Goal: Task Accomplishment & Management: Use online tool/utility

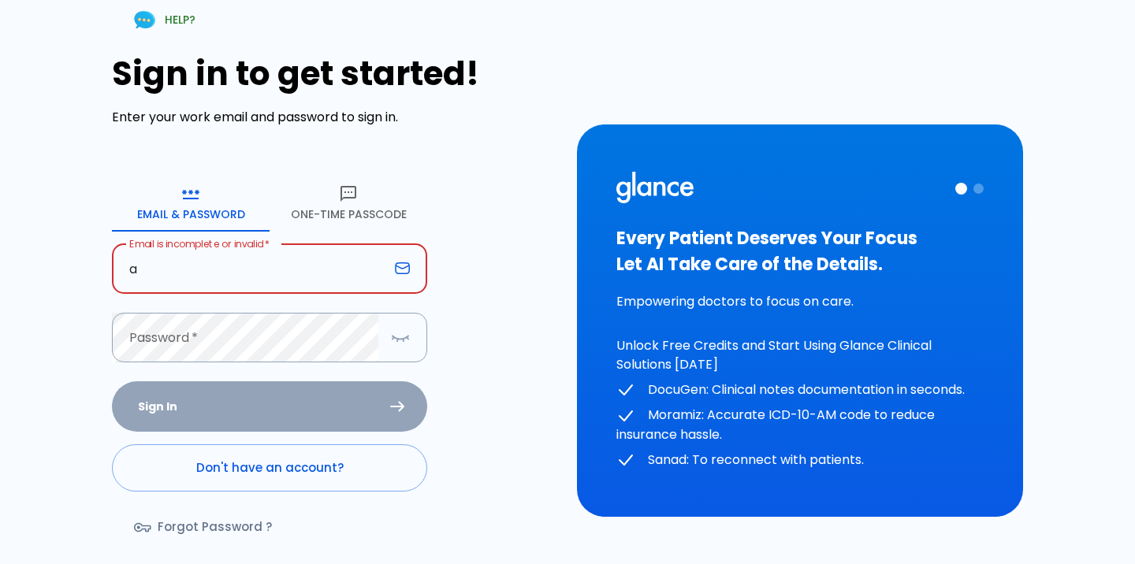
type input "[EMAIL_ADDRESS][DOMAIN_NAME]"
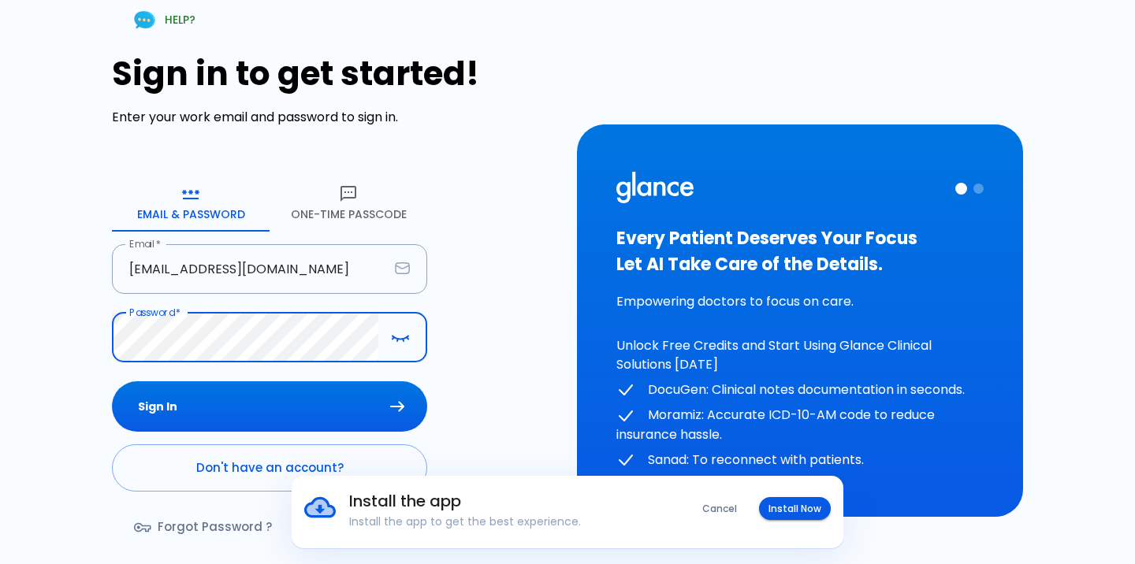
click at [112, 381] on button "Sign In" at bounding box center [269, 406] width 315 height 51
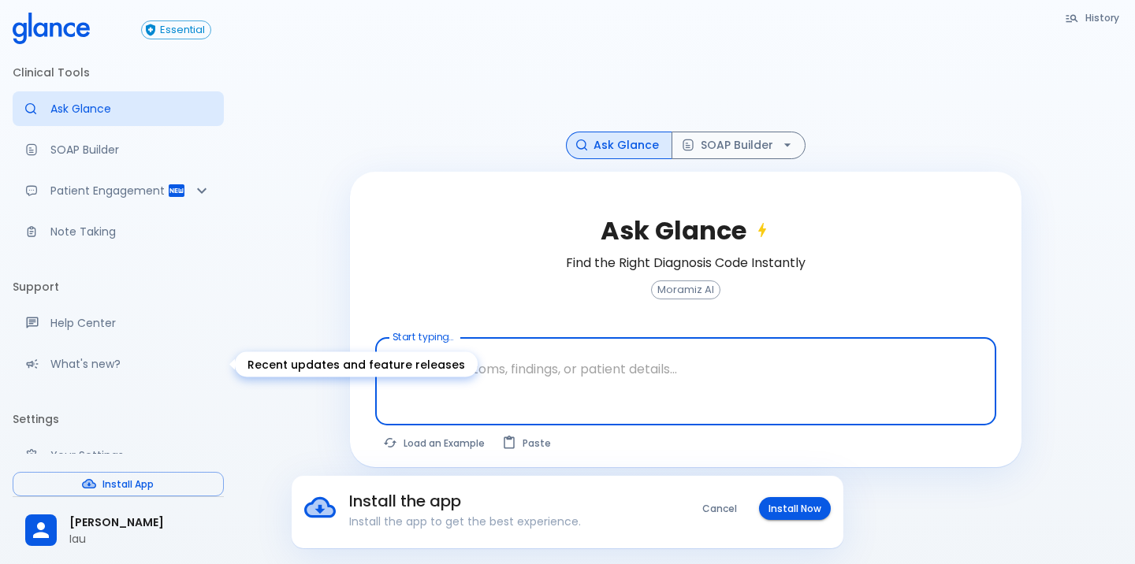
click at [138, 376] on div "What's new?" at bounding box center [118, 364] width 211 height 35
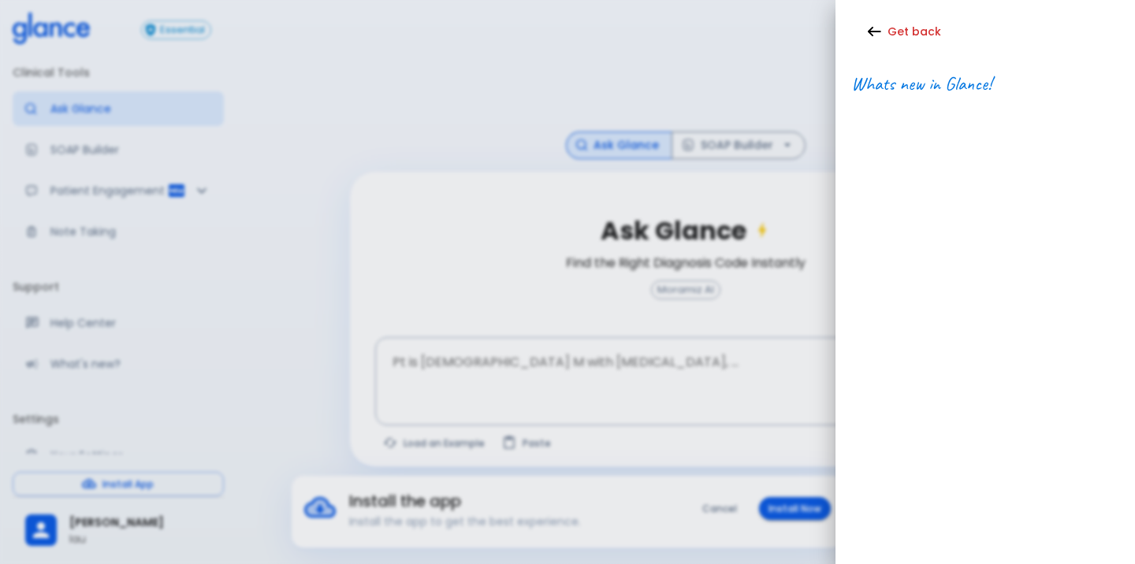
click at [949, 76] on span "Whats new in Glance!" at bounding box center [921, 84] width 140 height 24
click at [869, 28] on icon "button" at bounding box center [874, 31] width 14 height 11
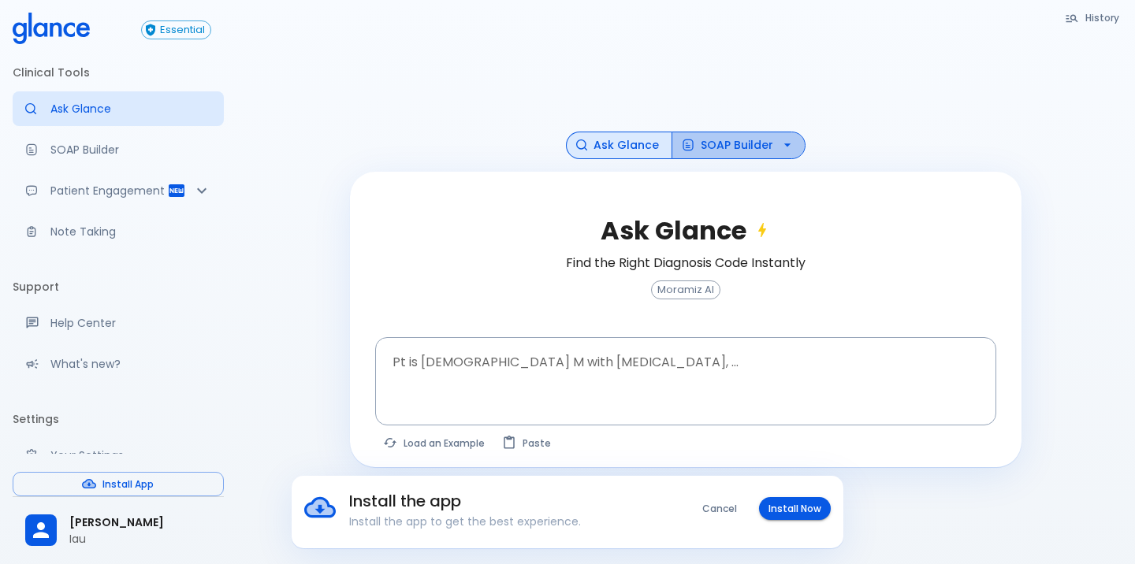
click at [789, 145] on icon "button" at bounding box center [787, 145] width 16 height 16
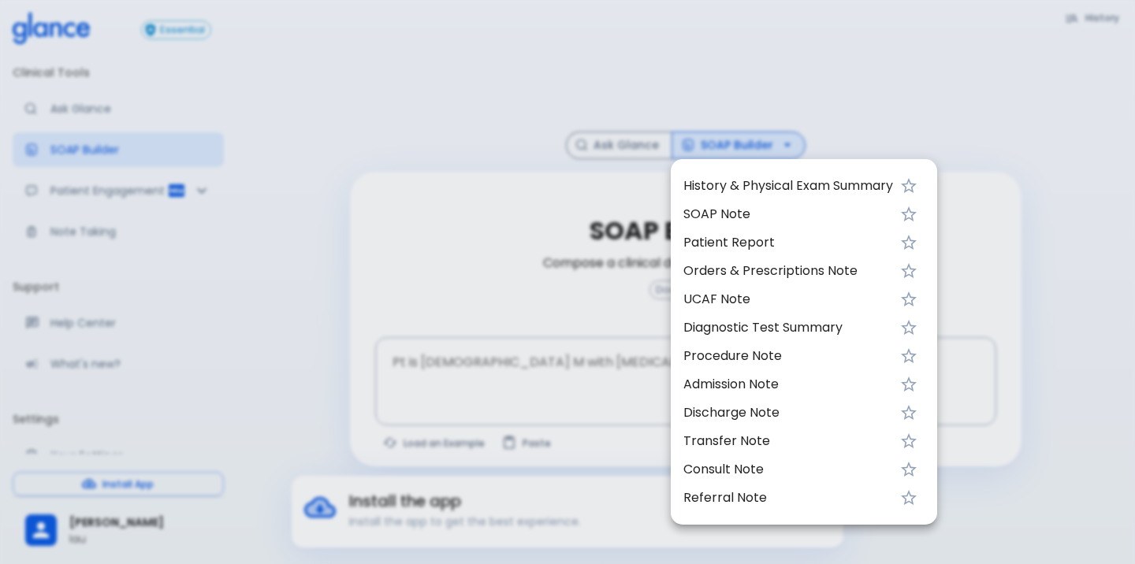
click at [303, 282] on div at bounding box center [567, 282] width 1135 height 564
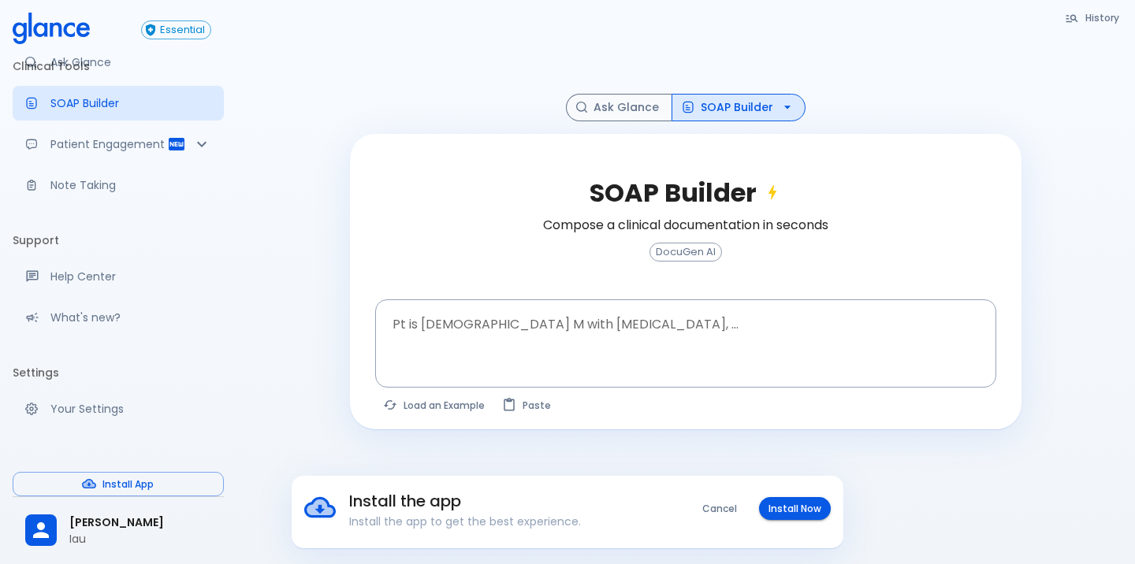
scroll to position [57, 0]
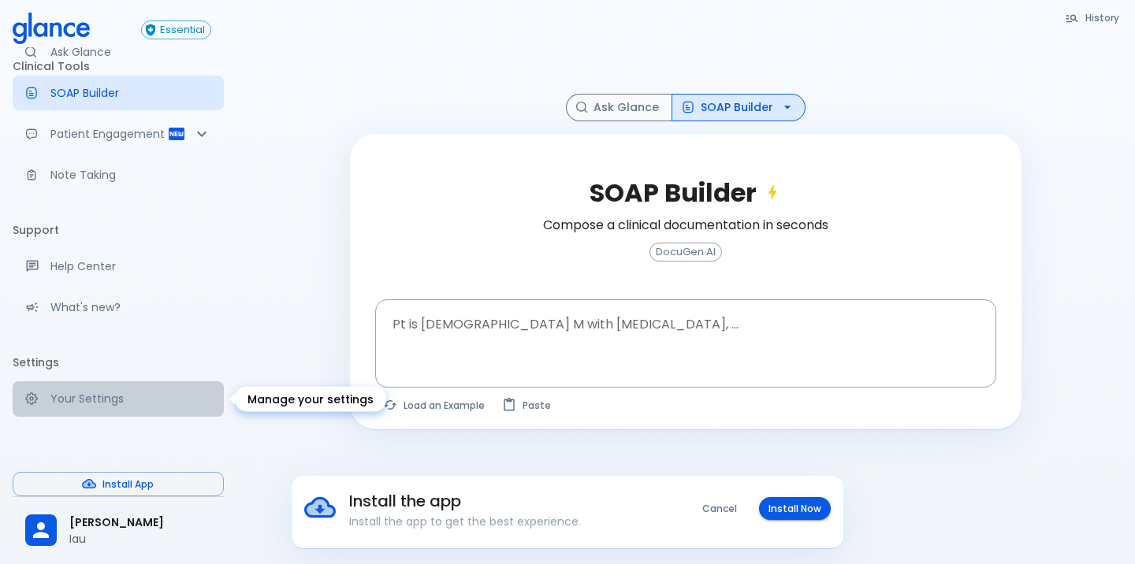
click at [131, 401] on p "Your Settings" at bounding box center [130, 399] width 161 height 16
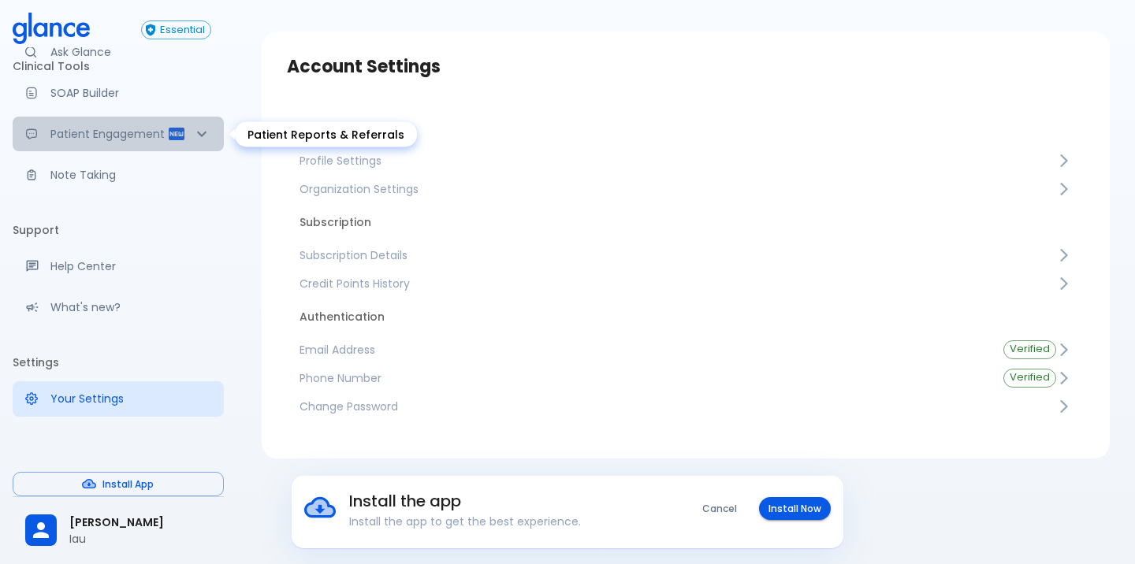
click at [118, 147] on div "Patient Engagement" at bounding box center [118, 134] width 211 height 35
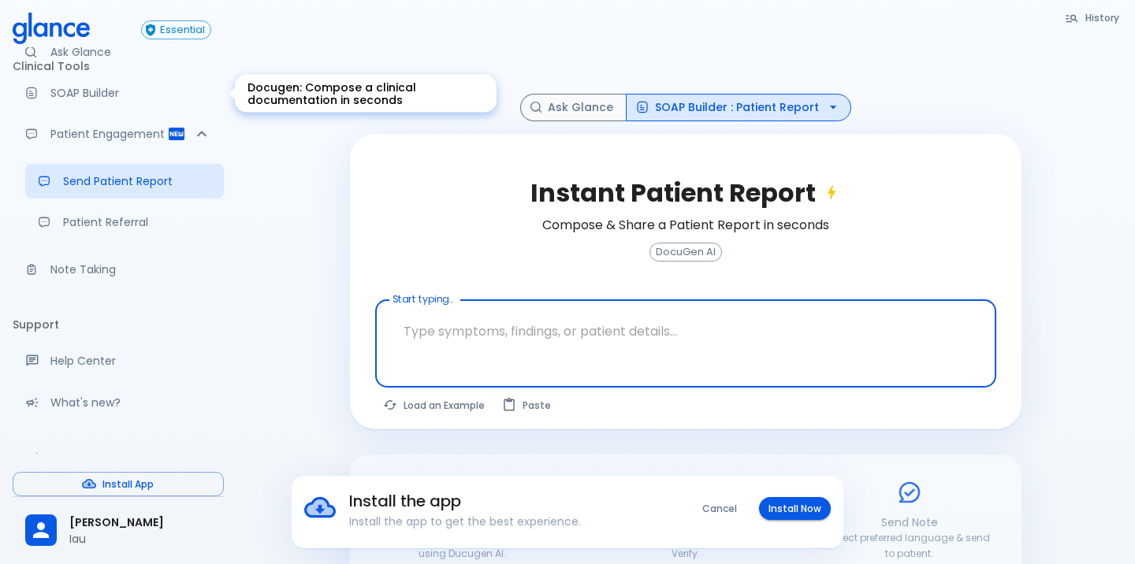
click at [96, 91] on p "SOAP Builder" at bounding box center [130, 93] width 161 height 16
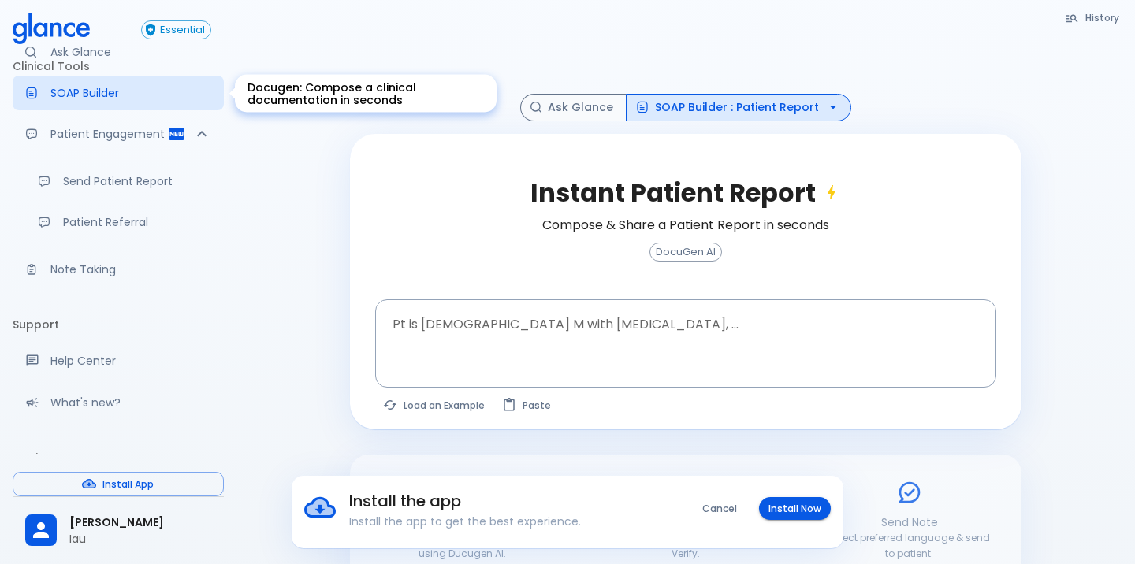
click at [96, 91] on p "SOAP Builder" at bounding box center [130, 93] width 161 height 16
click at [727, 97] on button "SOAP Builder : Patient Report" at bounding box center [738, 108] width 225 height 28
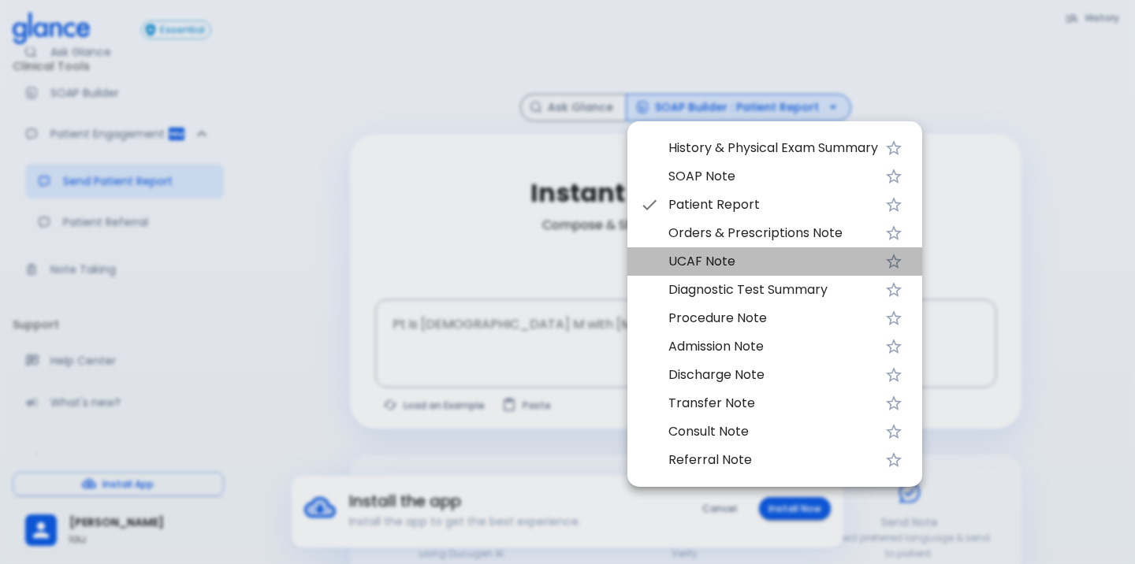
click at [724, 273] on li "UCAF Note" at bounding box center [774, 261] width 295 height 28
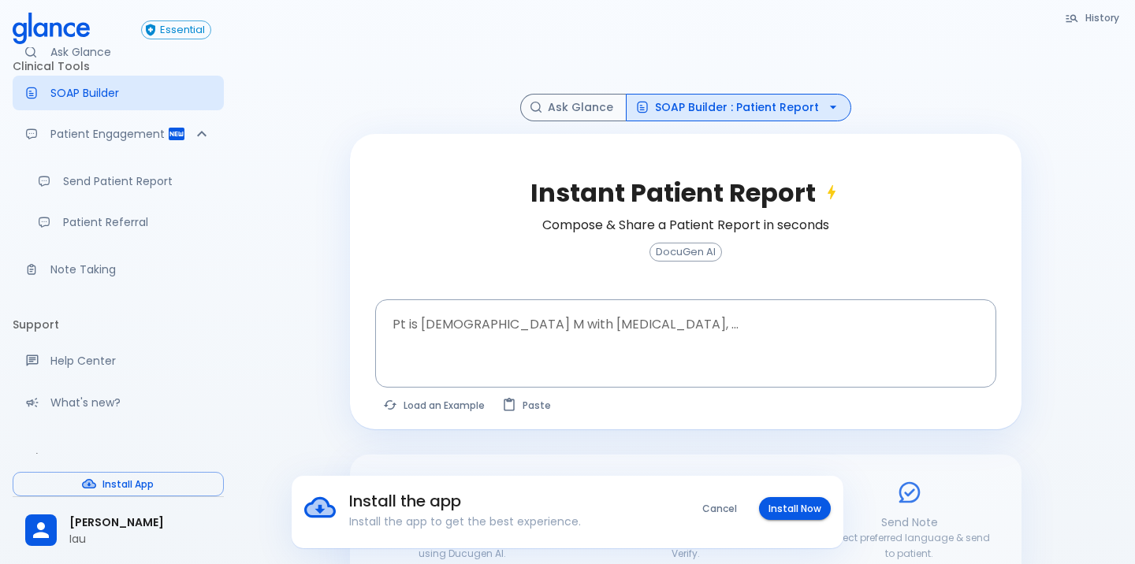
click at [774, 111] on div "History & Physical Exam Summary SOAP Note Patient Report Orders & Prescriptions…" at bounding box center [567, 282] width 1135 height 564
click at [821, 103] on div "History & Physical Exam Summary SOAP Note Patient Report Orders & Prescriptions…" at bounding box center [567, 282] width 1135 height 564
click at [792, 106] on div "History & Physical Exam Summary SOAP Note Patient Report Orders & Prescriptions…" at bounding box center [567, 282] width 1135 height 564
click at [825, 109] on div "History & Physical Exam Summary SOAP Note Patient Report Orders & Prescriptions…" at bounding box center [567, 282] width 1135 height 564
click at [822, 108] on div "History & Physical Exam Summary SOAP Note Patient Report Orders & Prescriptions…" at bounding box center [567, 282] width 1135 height 564
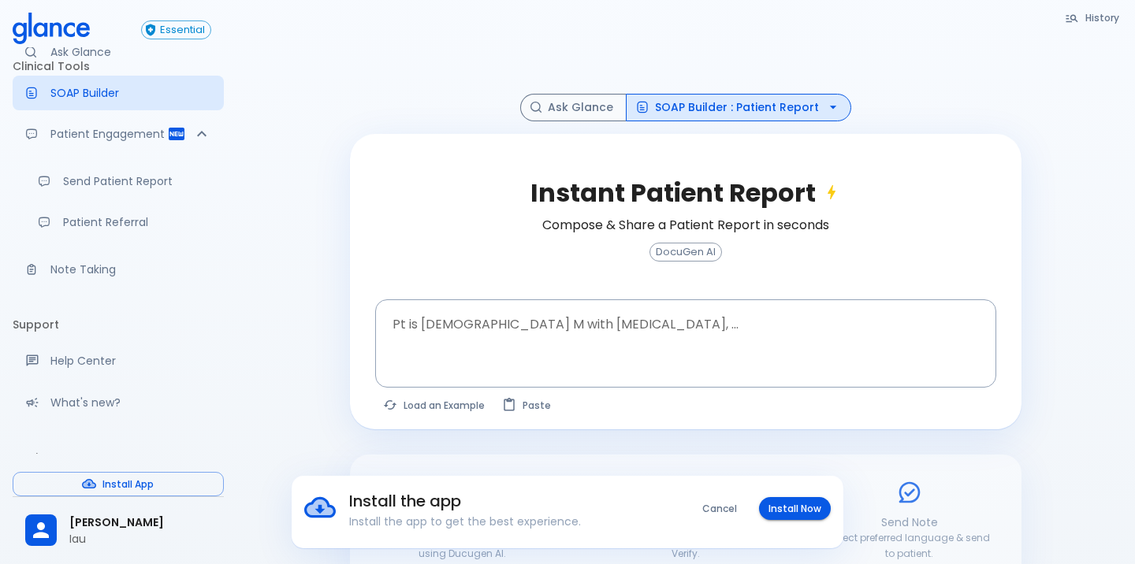
click at [767, 109] on div "History & Physical Exam Summary SOAP Note Patient Report Orders & Prescriptions…" at bounding box center [567, 282] width 1135 height 564
click at [705, 378] on div "History & Physical Exam Summary SOAP Note Patient Report Orders & Prescriptions…" at bounding box center [567, 282] width 1135 height 564
click at [705, 343] on div "History & Physical Exam Summary SOAP Note Patient Report Orders & Prescriptions…" at bounding box center [567, 282] width 1135 height 564
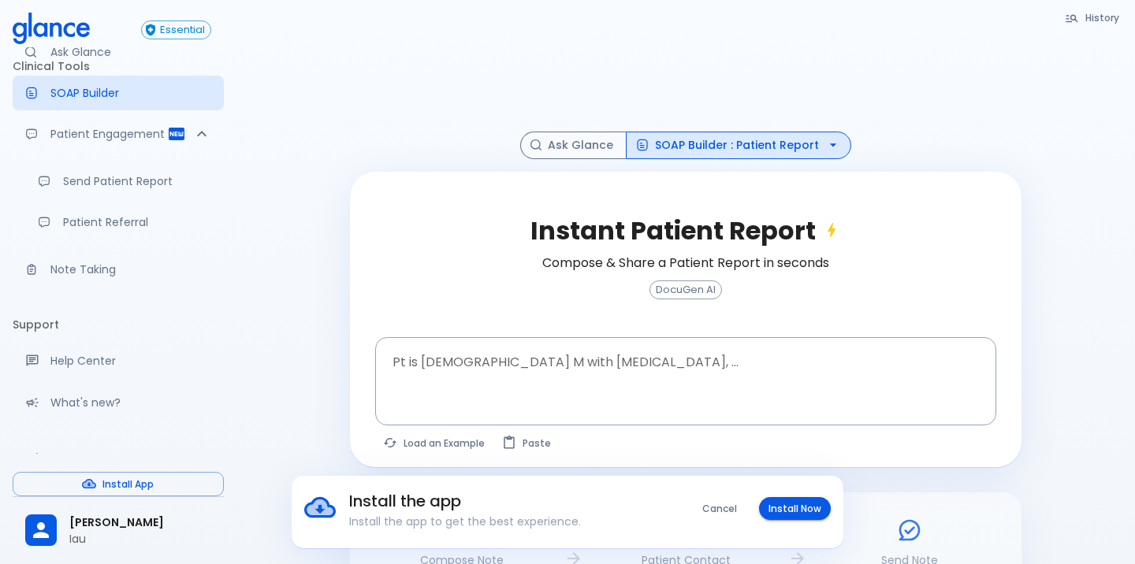
click at [794, 144] on li "SOAP Note" at bounding box center [737, 152] width 221 height 16
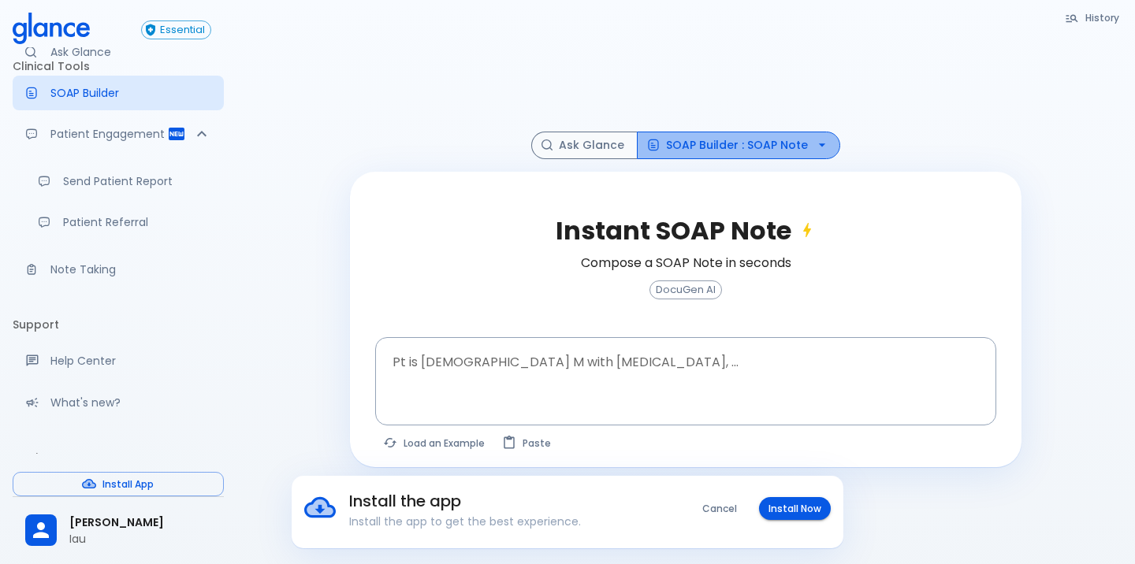
click at [797, 147] on button "SOAP Builder : SOAP Note" at bounding box center [738, 146] width 203 height 28
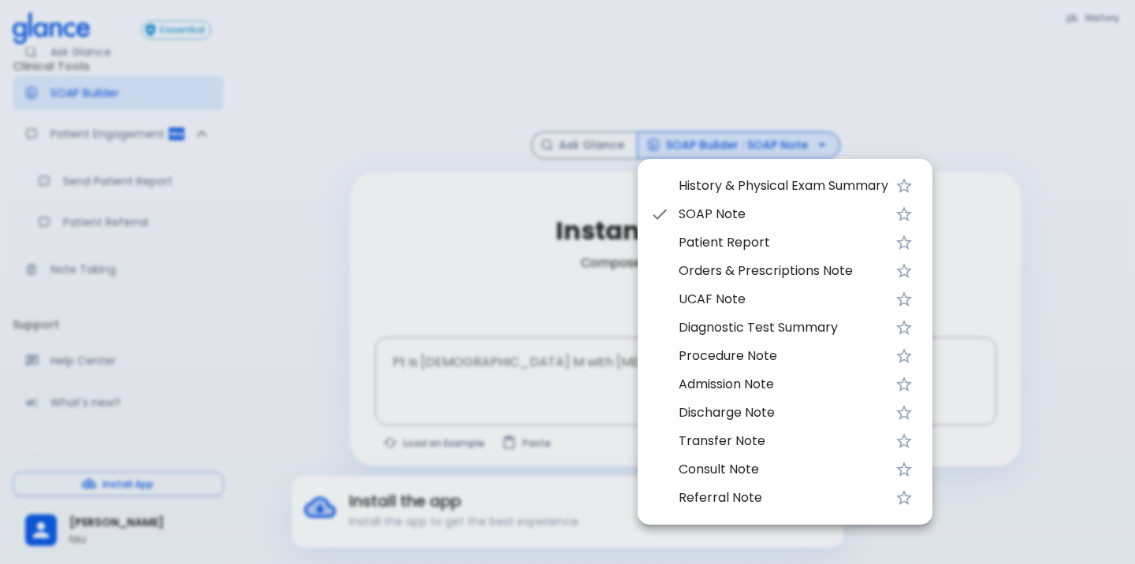
click at [769, 303] on span "UCAF Note" at bounding box center [783, 299] width 210 height 19
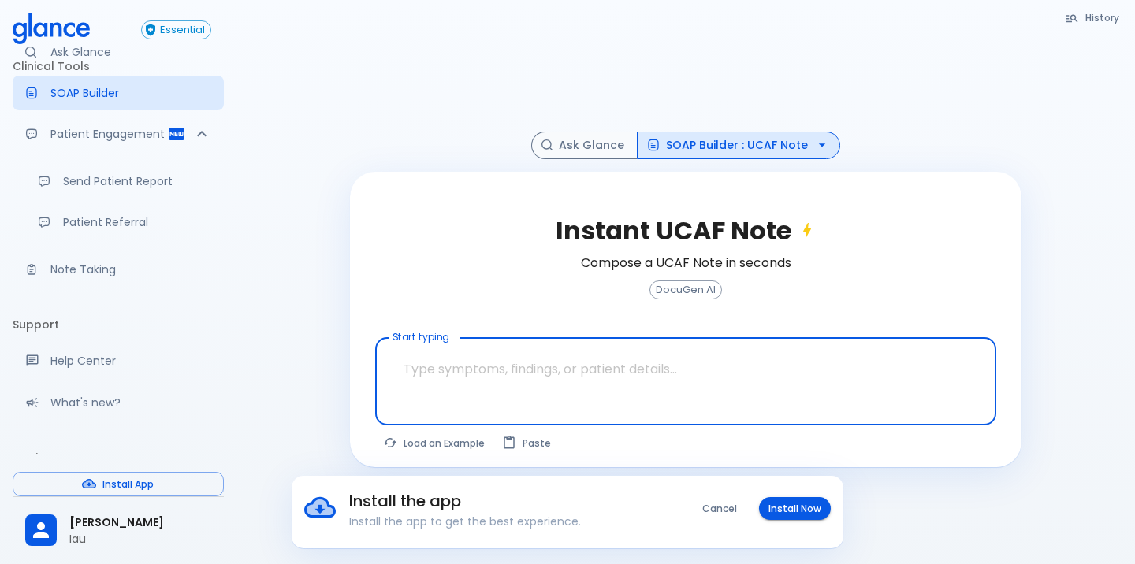
click at [715, 372] on textarea "Start typing..." at bounding box center [685, 369] width 599 height 50
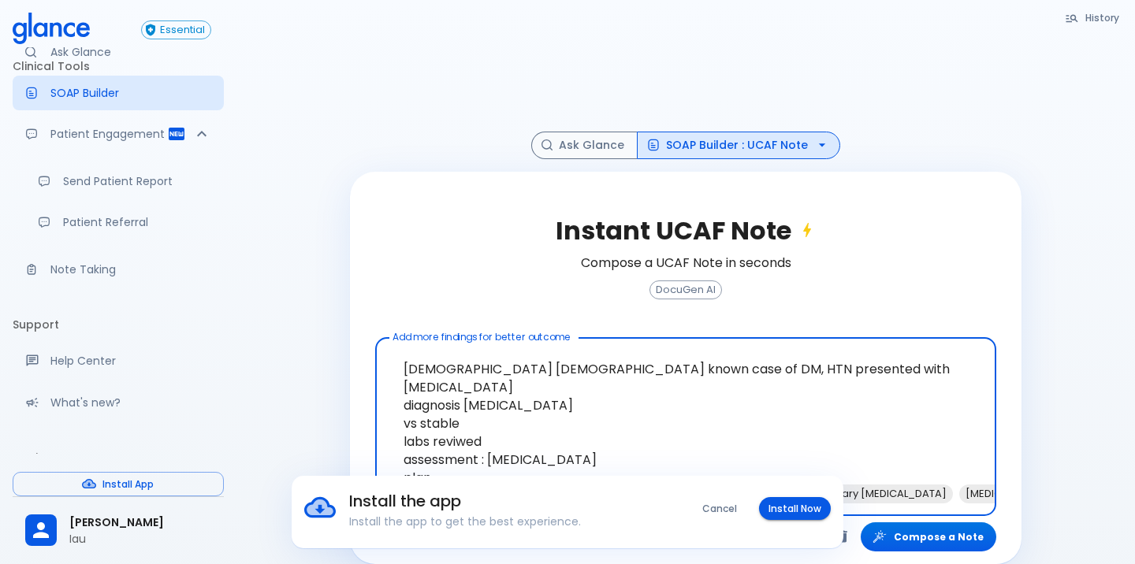
type textarea "[DEMOGRAPHIC_DATA] [DEMOGRAPHIC_DATA] known case of DM, HTN presented with [MED…"
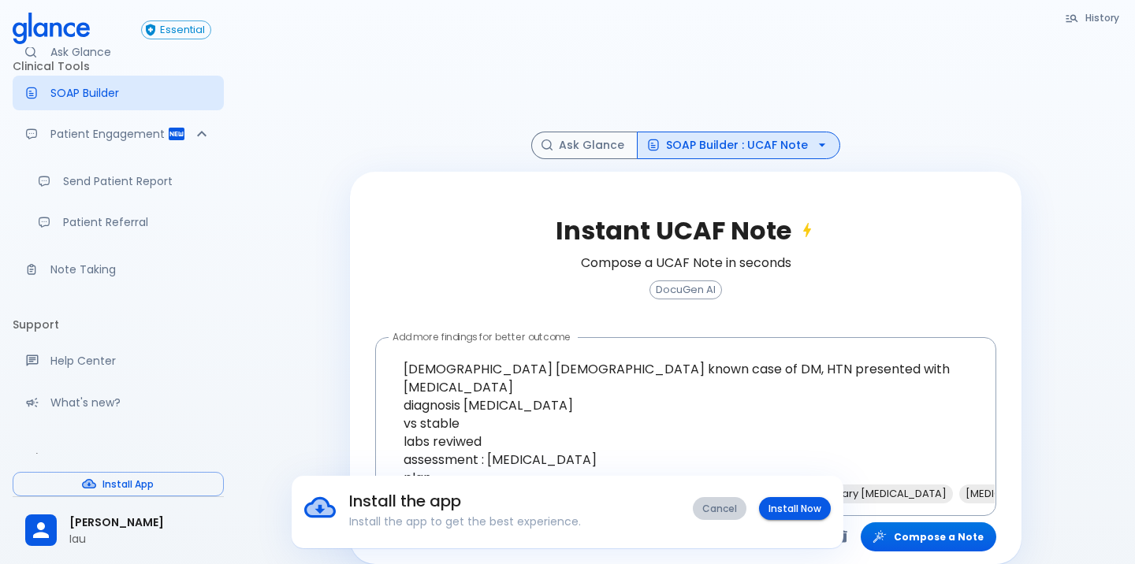
click at [716, 500] on button "Cancel" at bounding box center [720, 508] width 54 height 23
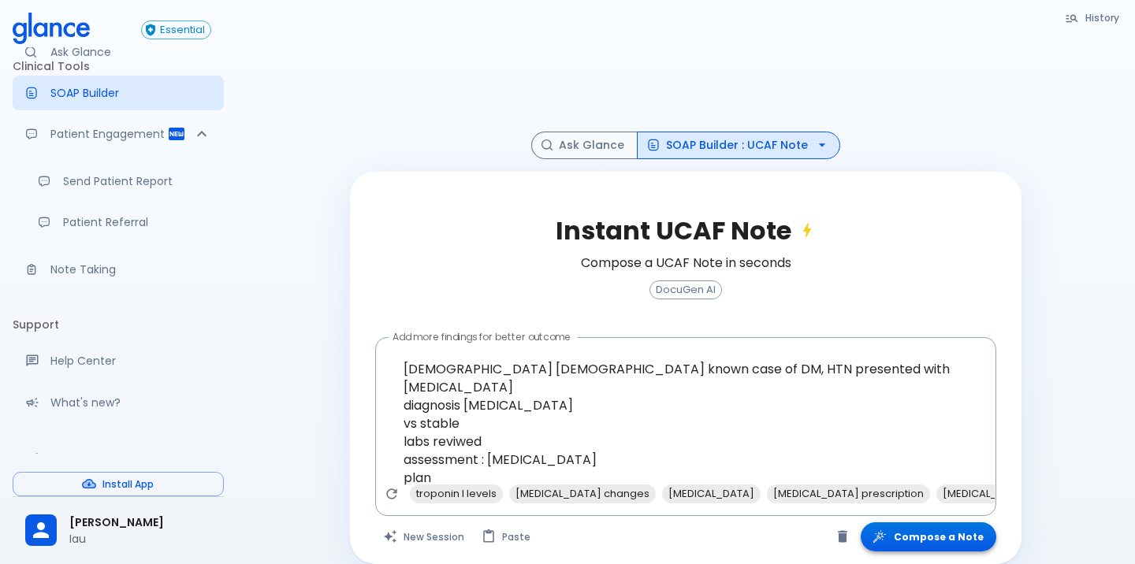
click at [933, 535] on button "Compose a Note" at bounding box center [928, 536] width 136 height 29
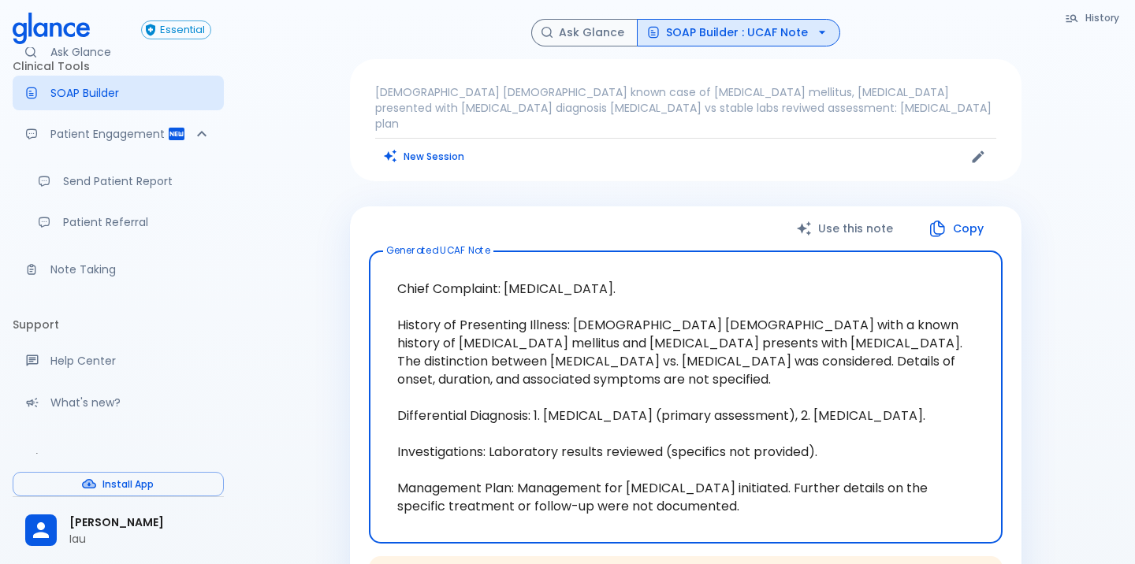
click at [797, 39] on button "SOAP Builder : UCAF Note" at bounding box center [738, 33] width 203 height 28
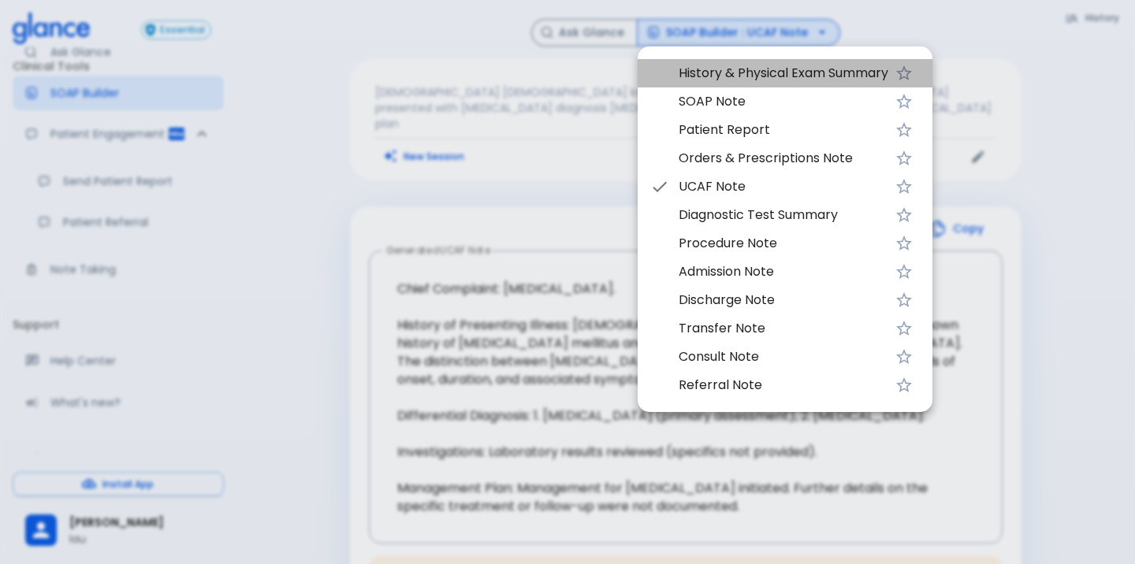
click at [802, 70] on span "History & Physical Exam Summary" at bounding box center [783, 73] width 210 height 19
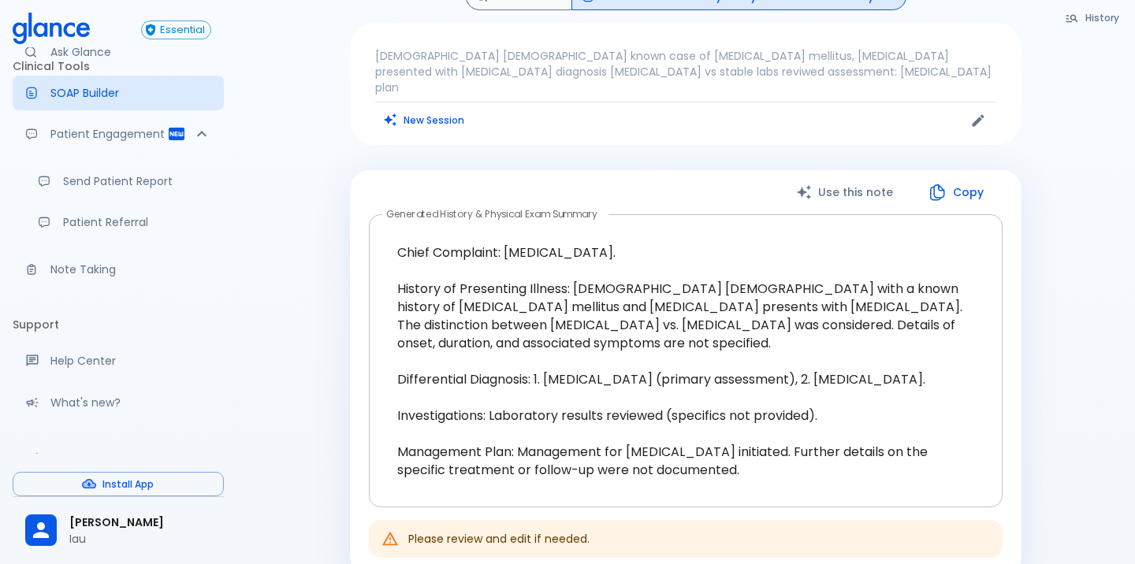
scroll to position [18, 0]
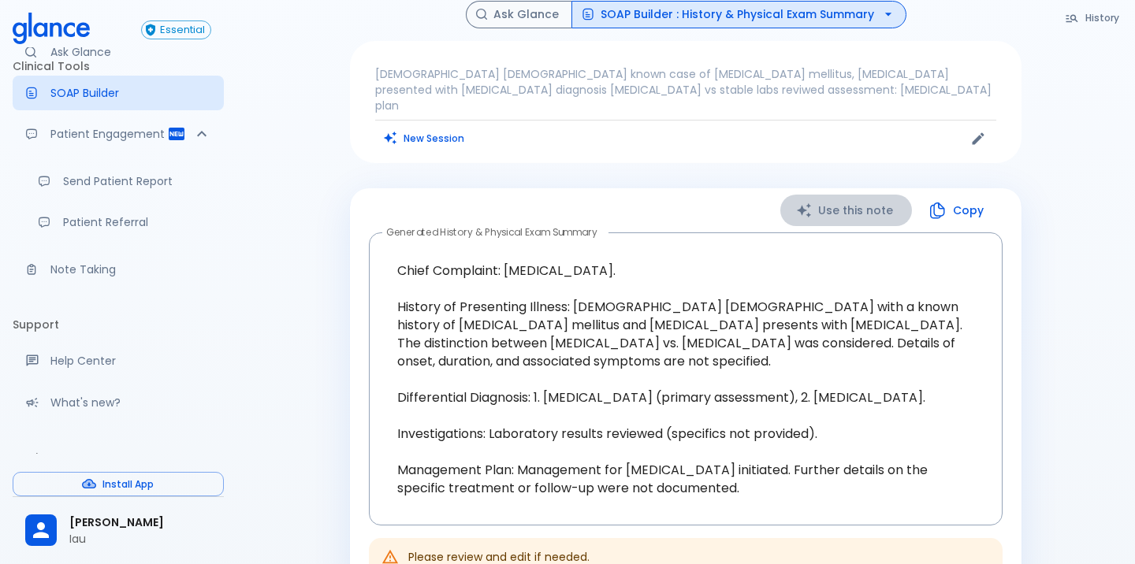
click at [861, 195] on button "Use this note" at bounding box center [846, 211] width 132 height 32
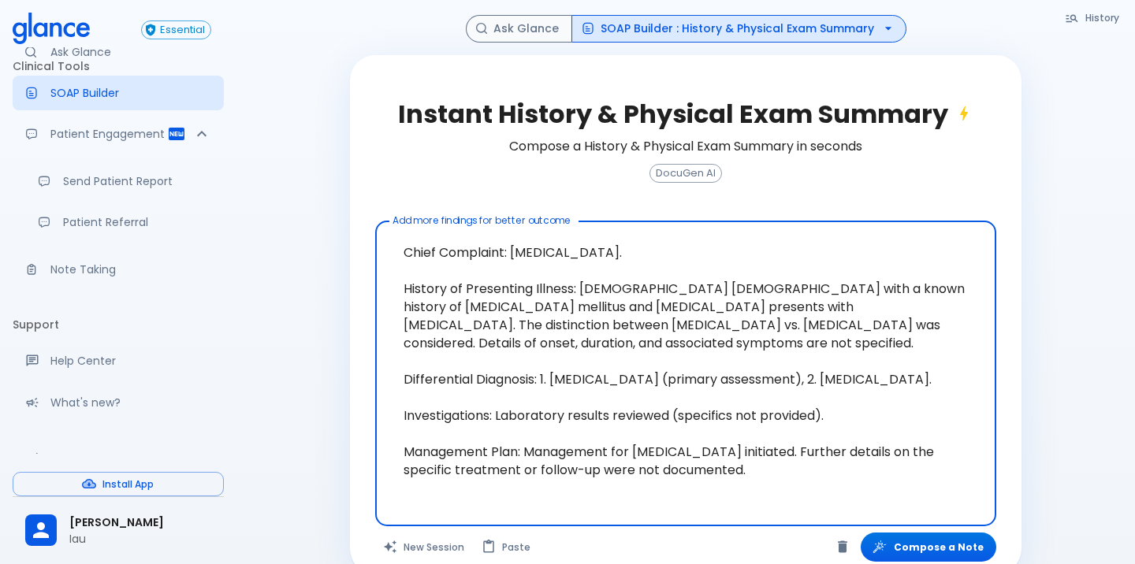
scroll to position [145, 0]
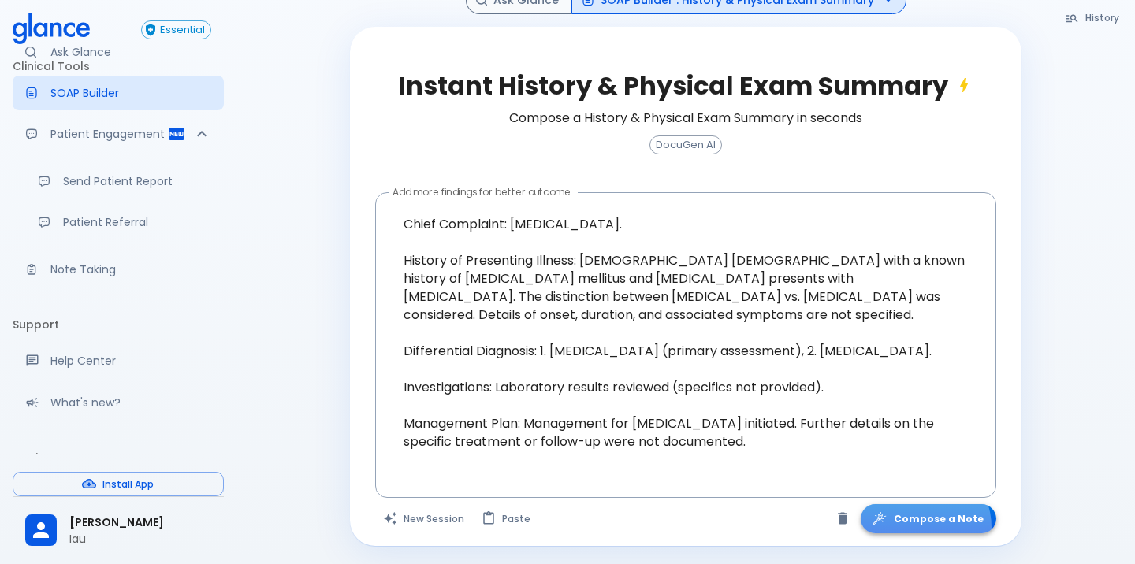
click at [927, 527] on button "Compose a Note" at bounding box center [928, 518] width 136 height 29
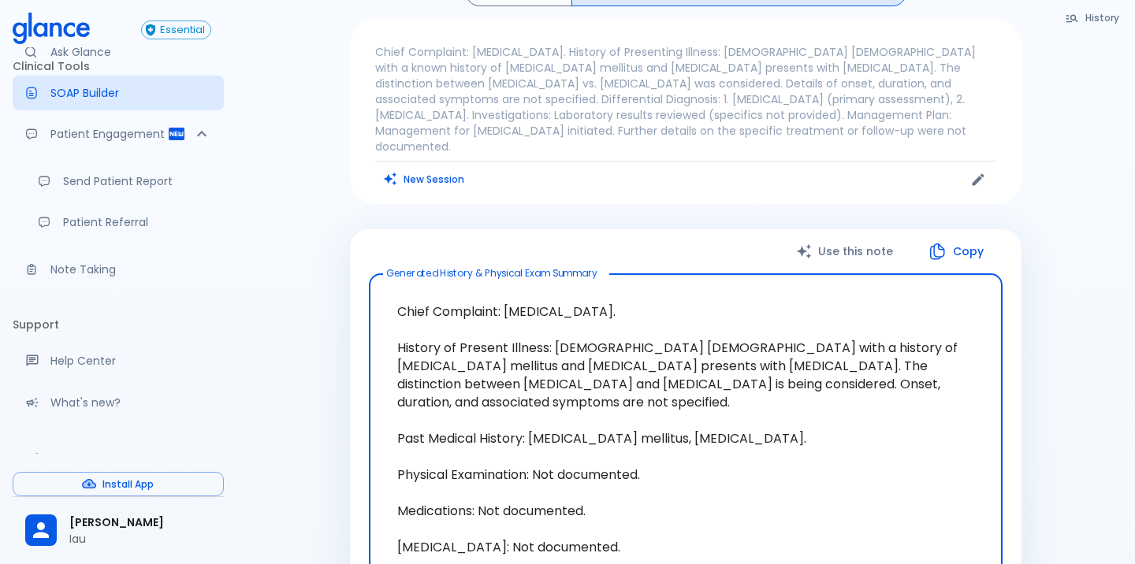
scroll to position [0, 0]
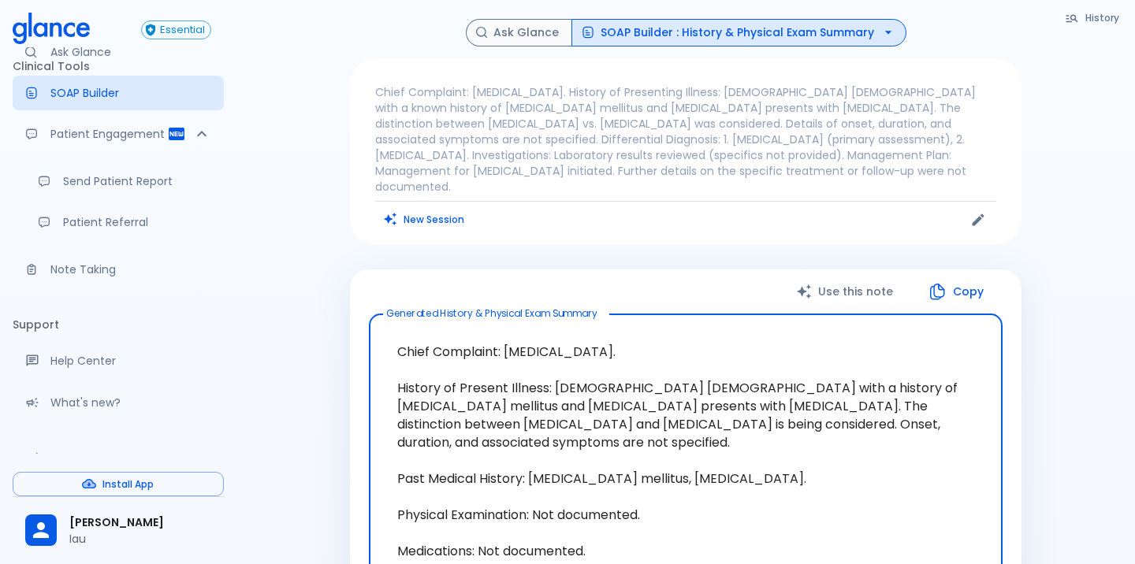
click at [819, 42] on button "SOAP Builder : History & Physical Exam Summary" at bounding box center [738, 33] width 335 height 28
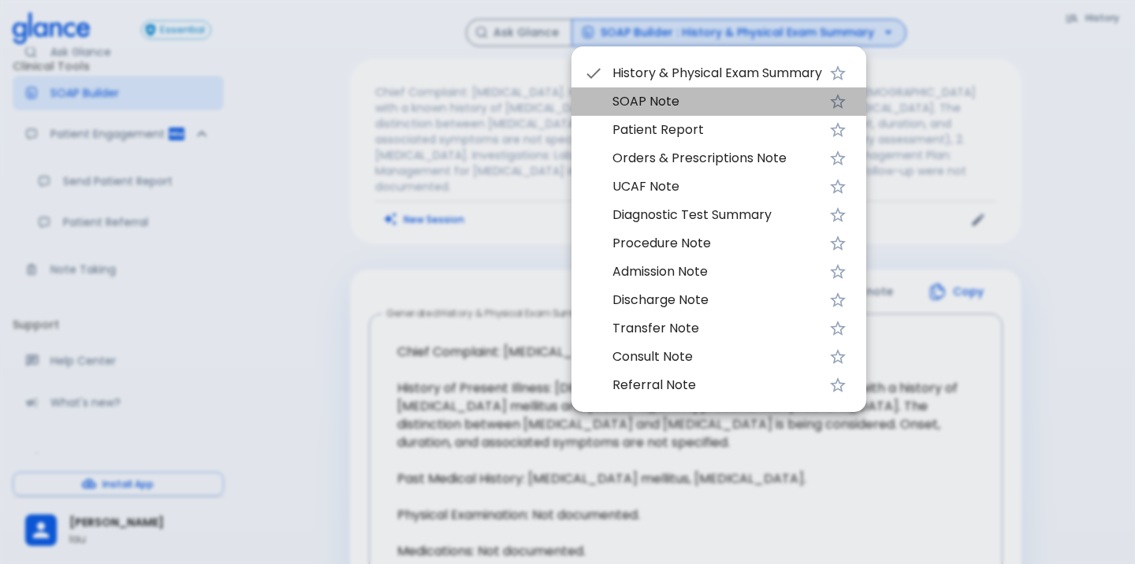
click at [805, 98] on span "SOAP Note" at bounding box center [717, 101] width 210 height 19
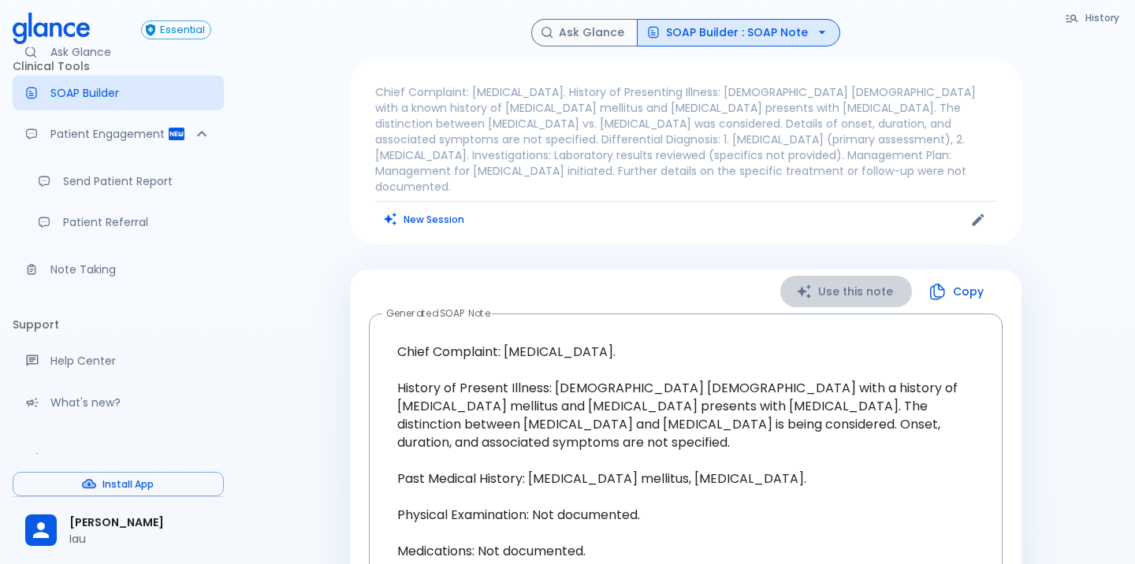
click at [852, 281] on button "Use this note" at bounding box center [846, 292] width 132 height 32
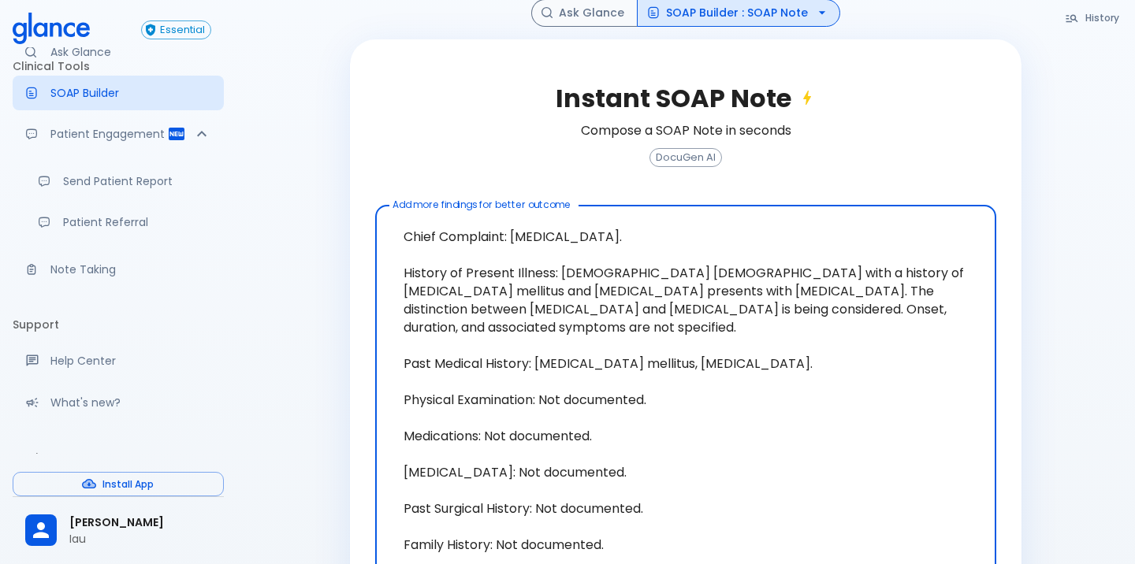
scroll to position [308, 0]
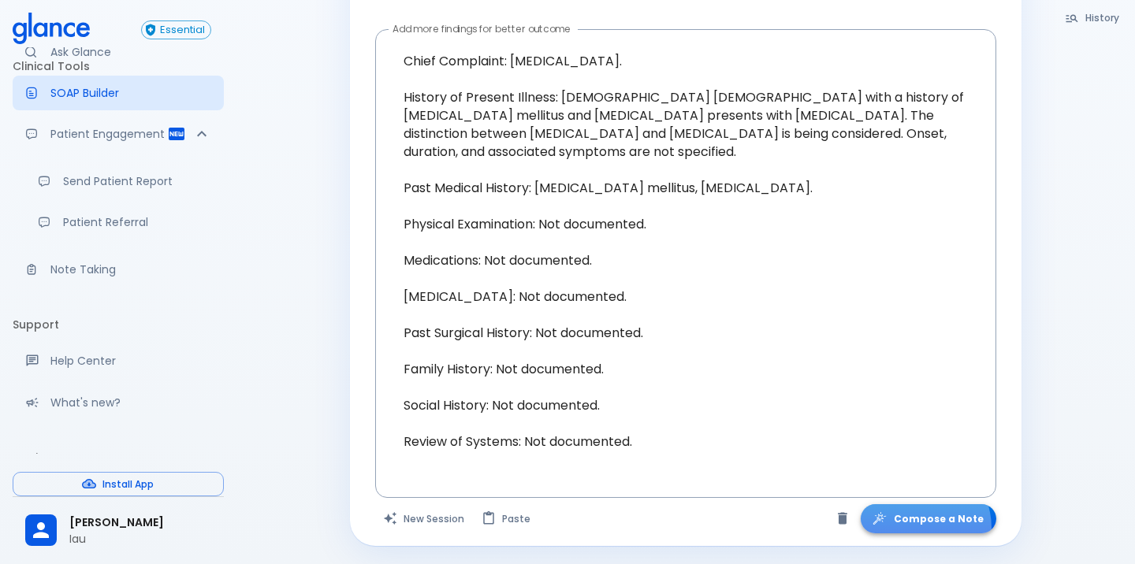
click at [923, 527] on button "Compose a Note" at bounding box center [928, 518] width 136 height 29
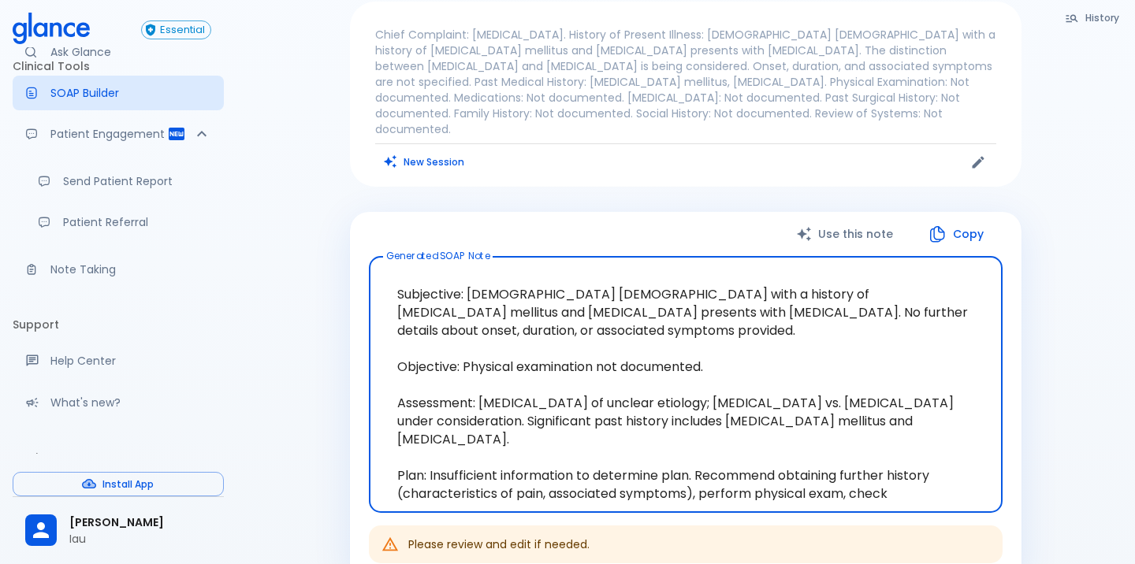
scroll to position [0, 0]
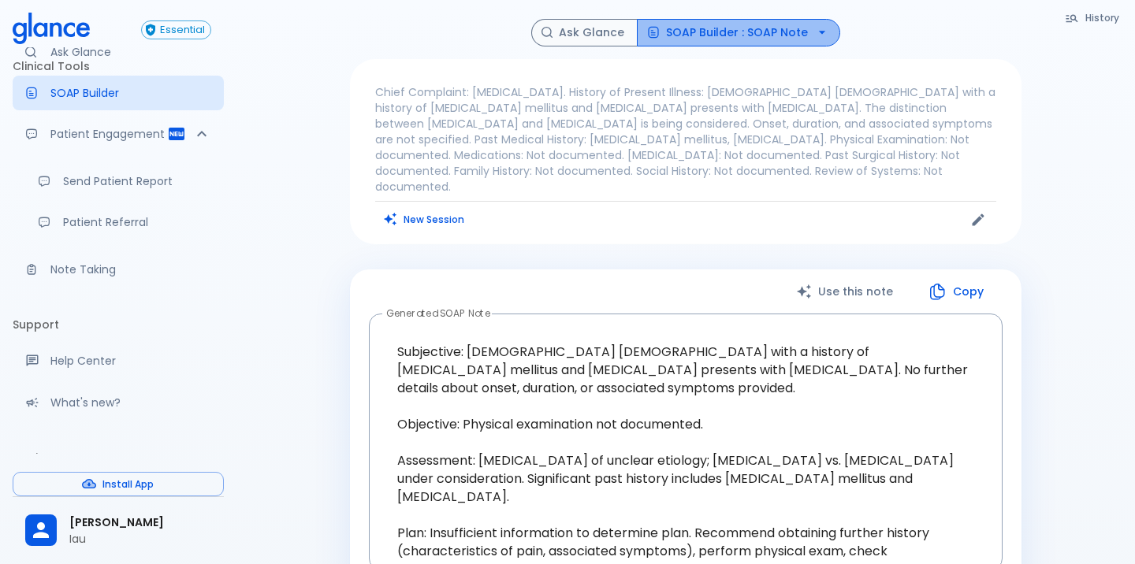
click at [798, 32] on button "SOAP Builder : SOAP Note" at bounding box center [738, 33] width 203 height 28
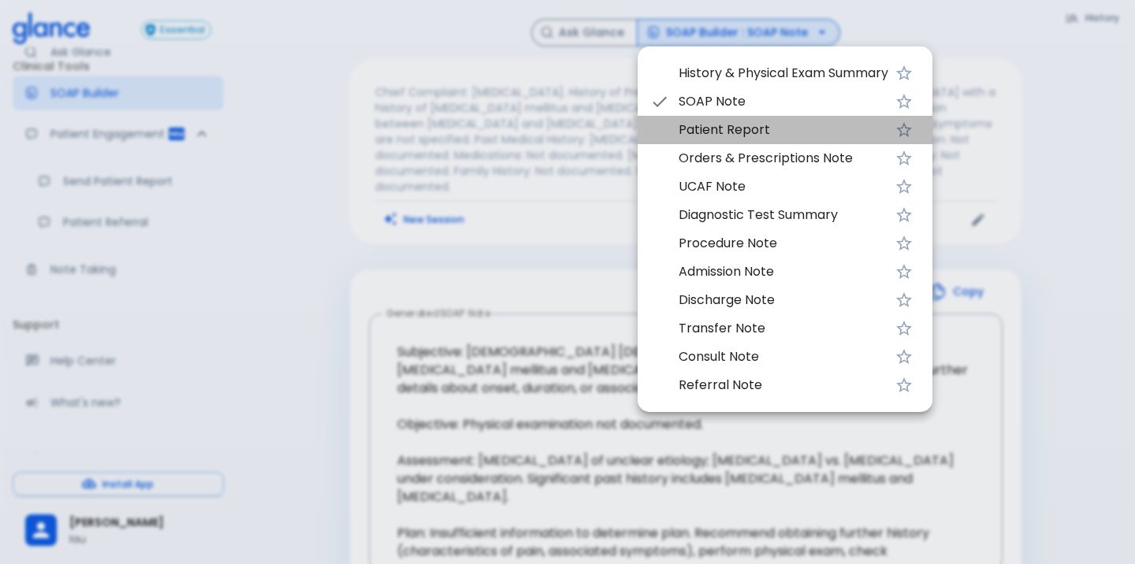
click at [790, 130] on span "Patient Report" at bounding box center [783, 130] width 210 height 19
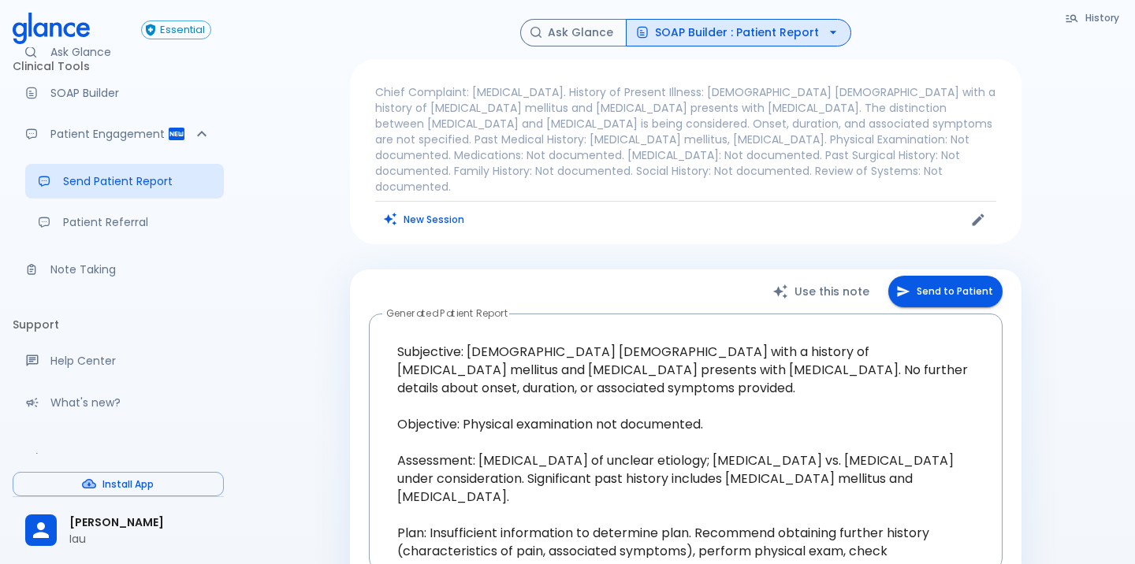
click at [778, 33] on button "SOAP Builder : Patient Report" at bounding box center [738, 33] width 225 height 28
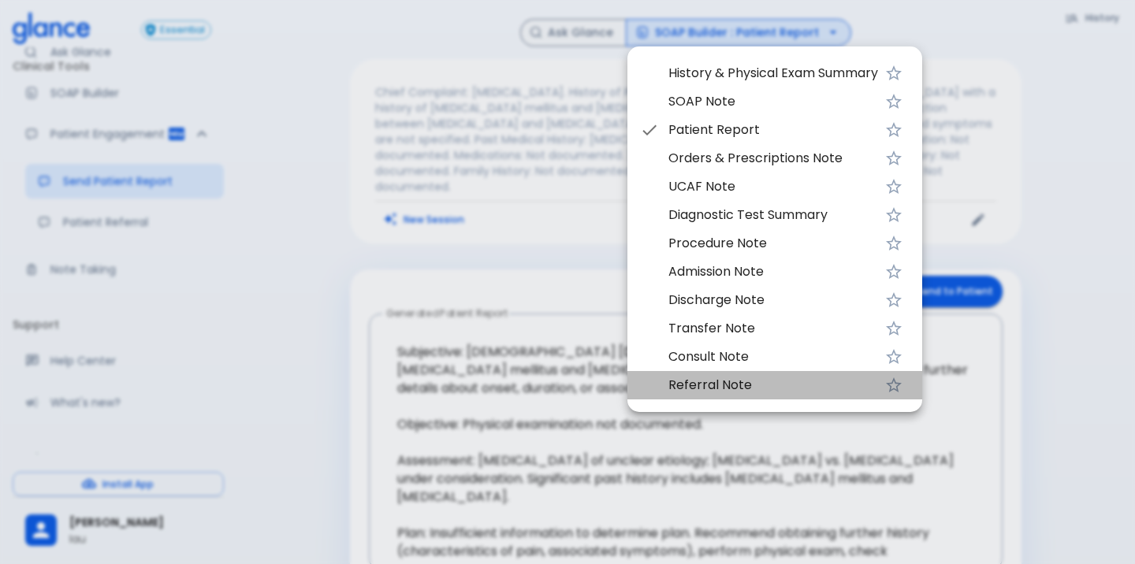
click at [785, 389] on span "Referral Note" at bounding box center [773, 385] width 210 height 19
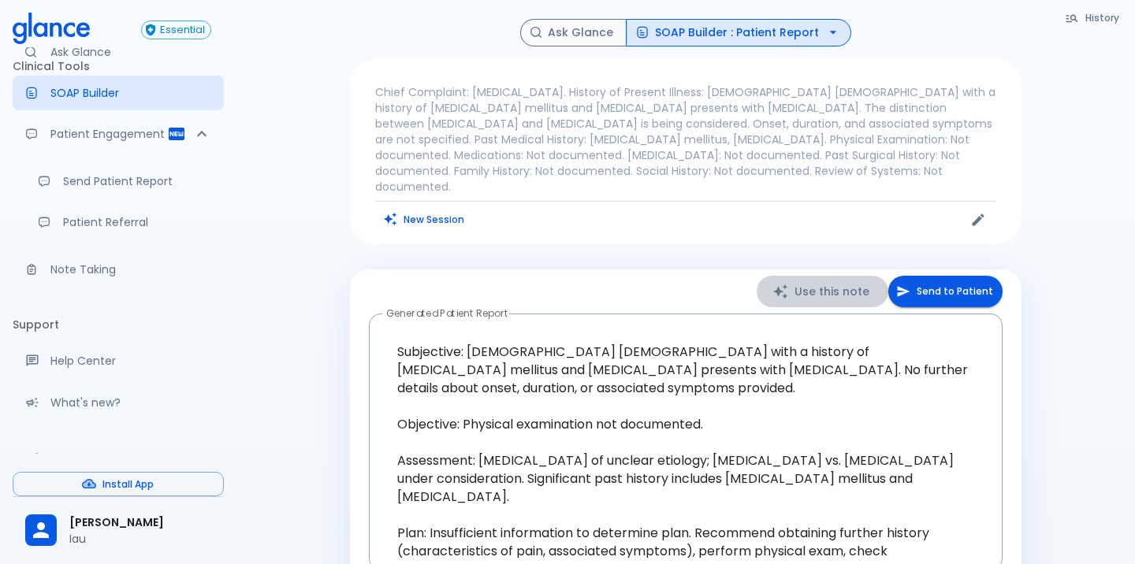
click at [846, 280] on button "Use this note" at bounding box center [822, 292] width 132 height 32
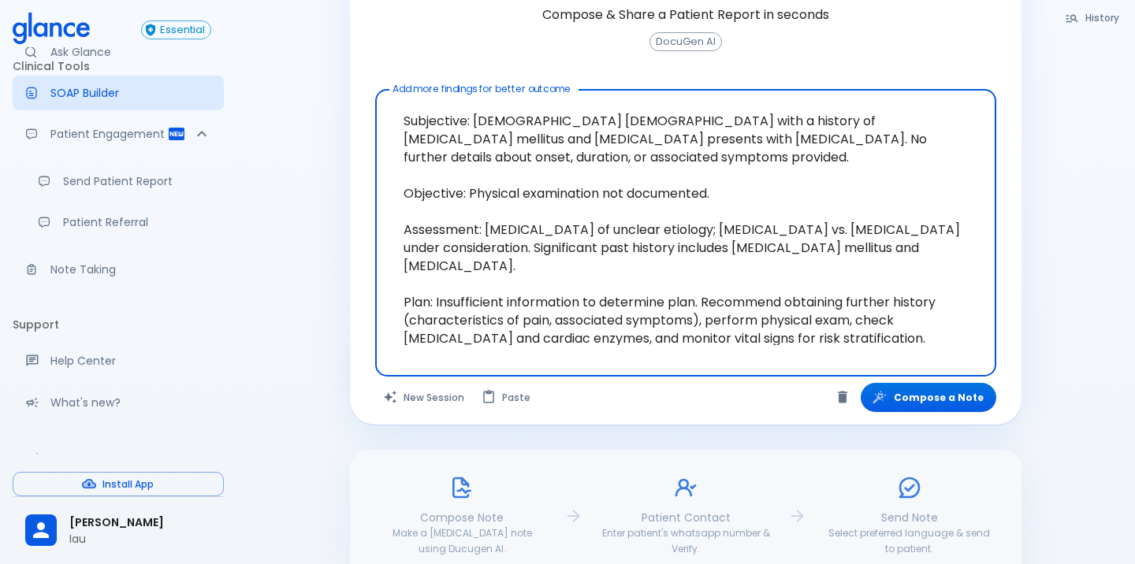
scroll to position [310, 0]
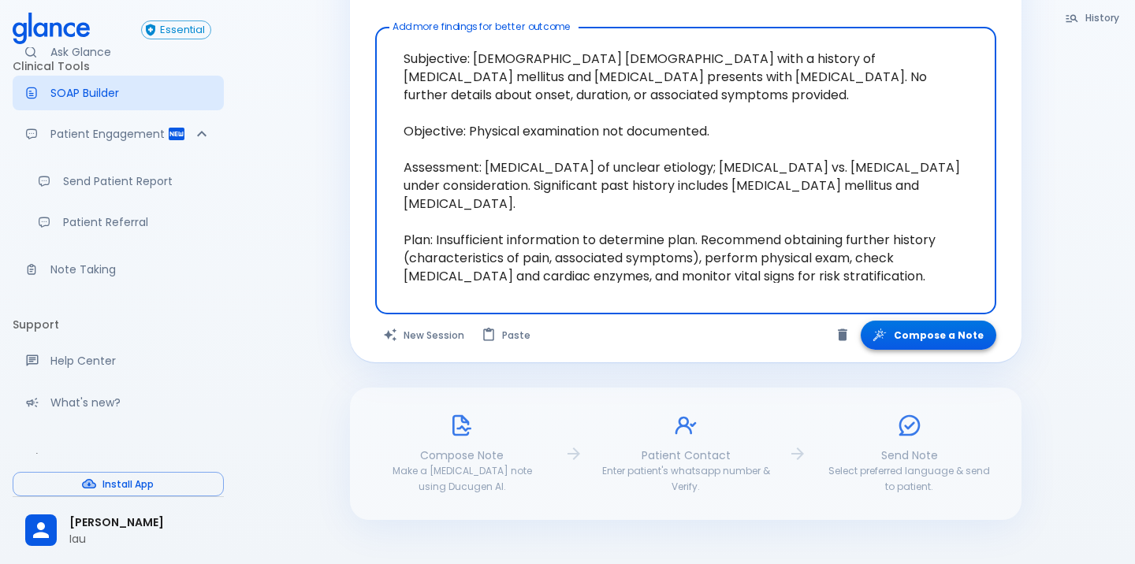
click at [887, 333] on icon "button" at bounding box center [879, 335] width 16 height 16
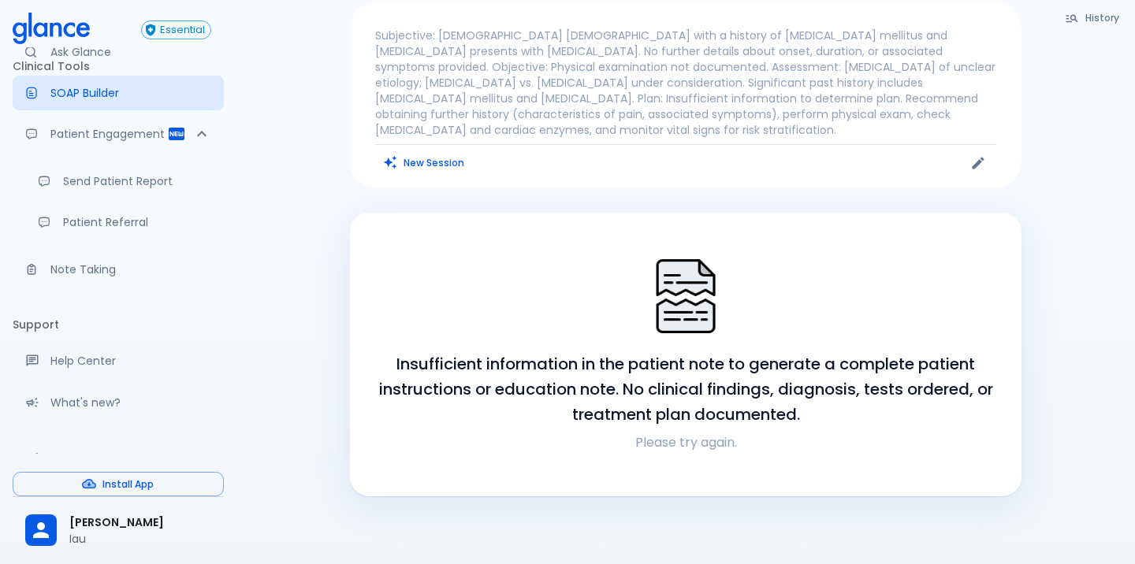
scroll to position [0, 0]
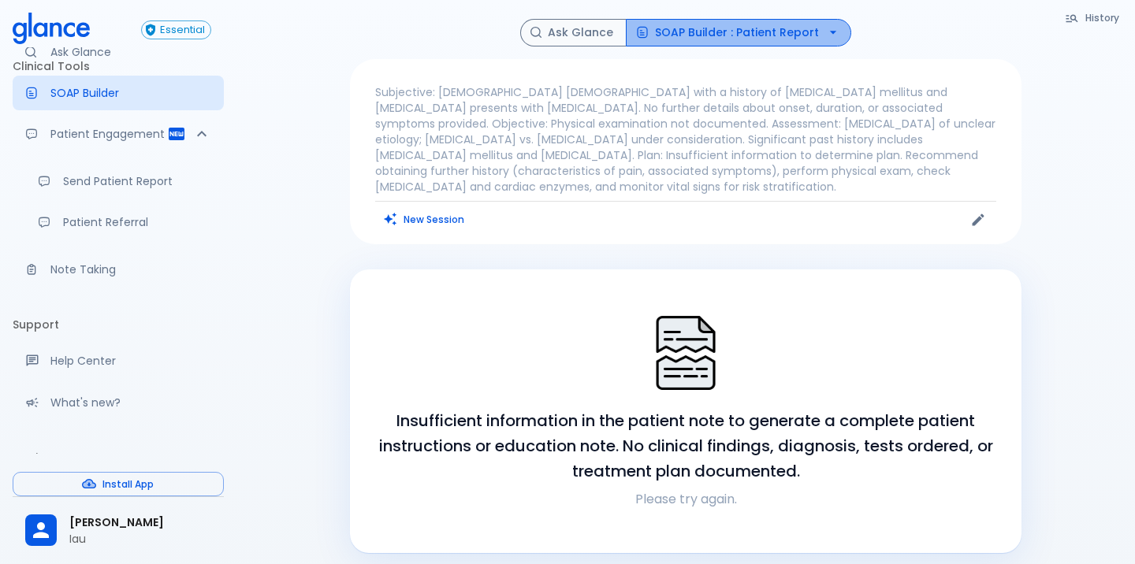
click at [791, 28] on button "SOAP Builder : Patient Report" at bounding box center [738, 33] width 225 height 28
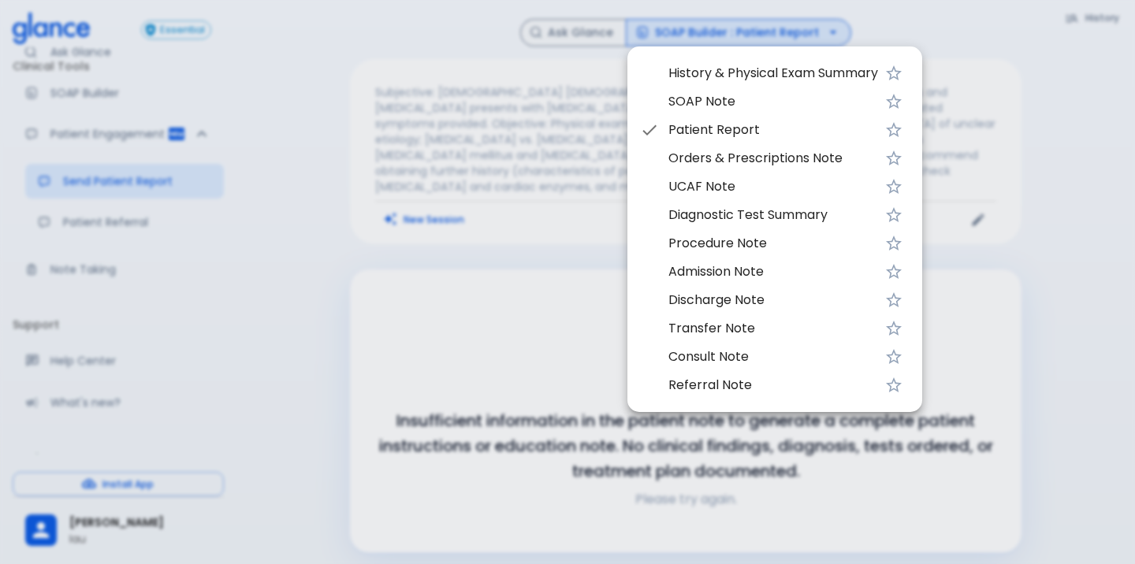
click at [812, 352] on span "Consult Note" at bounding box center [773, 356] width 210 height 19
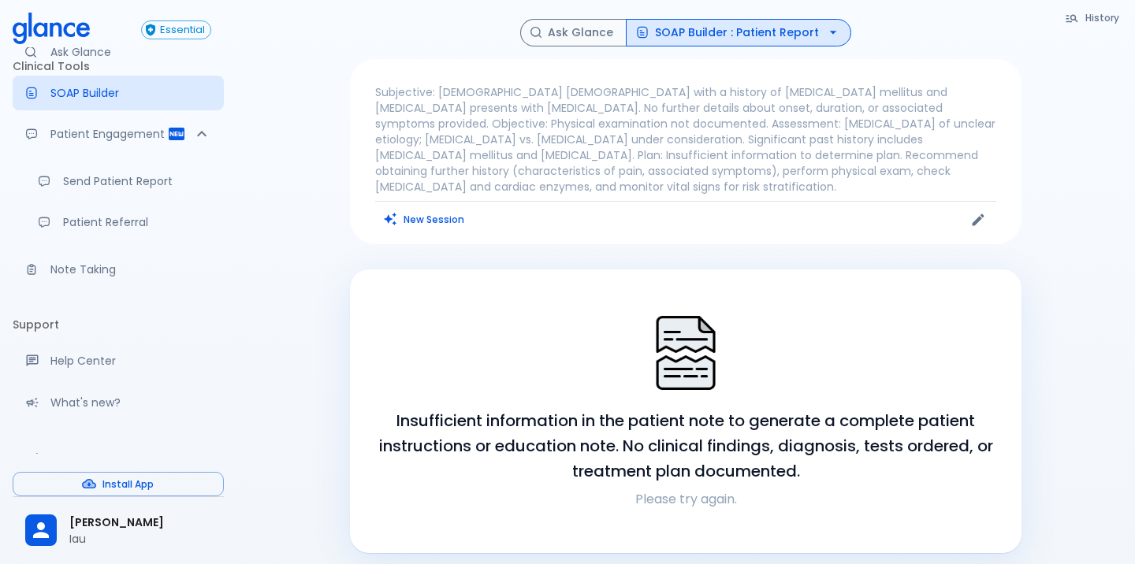
click at [719, 490] on p "Please try again." at bounding box center [685, 499] width 633 height 19
click at [684, 23] on button "SOAP Builder : Patient Report" at bounding box center [738, 33] width 225 height 28
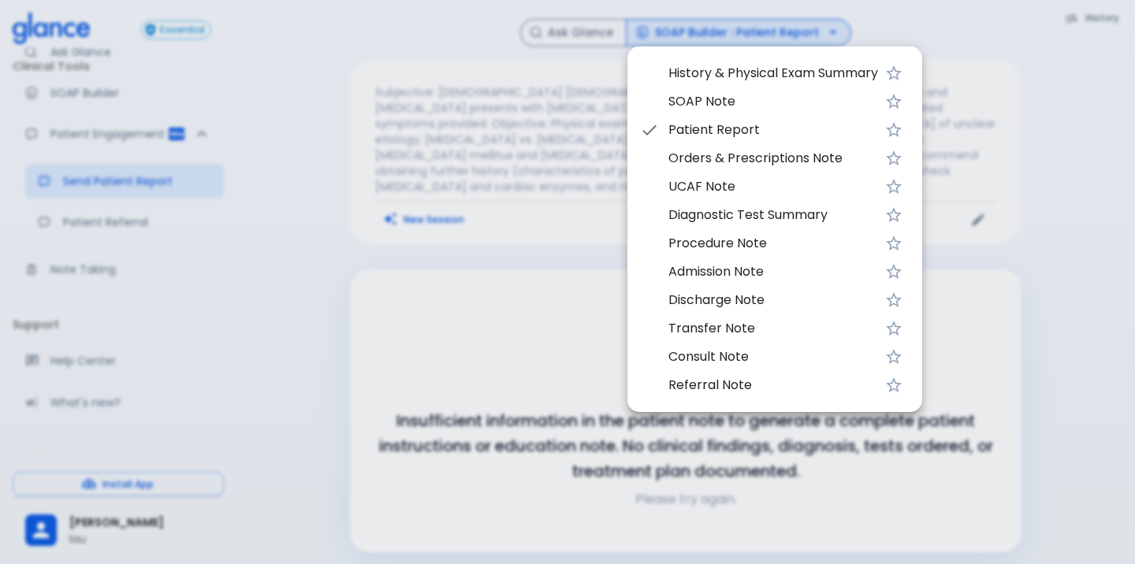
click at [732, 307] on span "Discharge Note" at bounding box center [773, 300] width 210 height 19
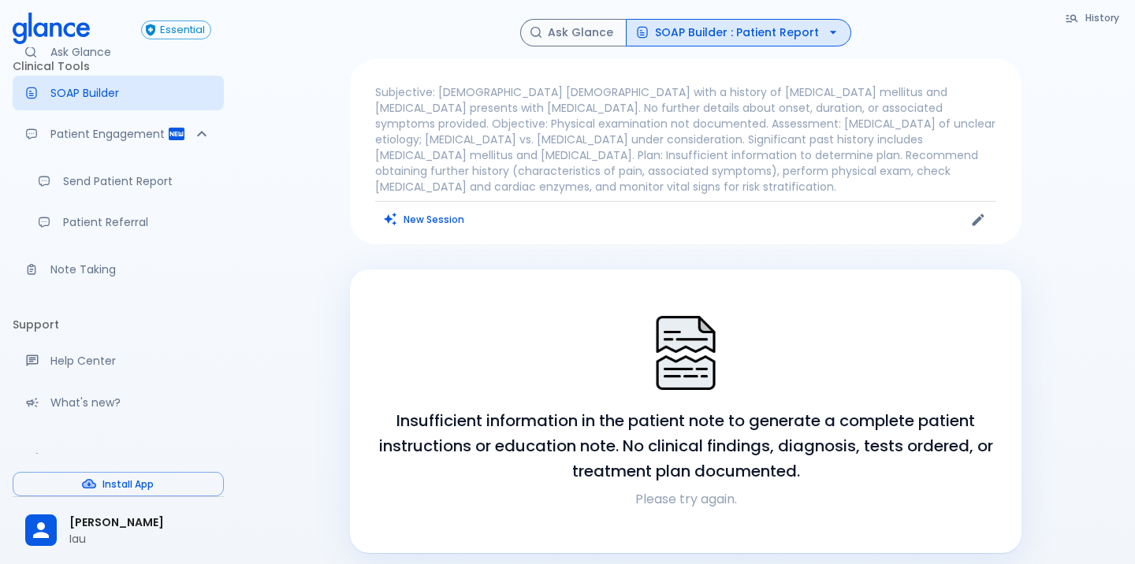
drag, startPoint x: 377, startPoint y: 95, endPoint x: 932, endPoint y: 184, distance: 562.5
click at [932, 185] on div "Subjective: [DEMOGRAPHIC_DATA] [DEMOGRAPHIC_DATA] with a history of [MEDICAL_DA…" at bounding box center [685, 151] width 671 height 185
copy div "Subjective: [DEMOGRAPHIC_DATA] [DEMOGRAPHIC_DATA] with a history of [MEDICAL_DA…"
click at [407, 208] on button "New Session" at bounding box center [424, 219] width 98 height 23
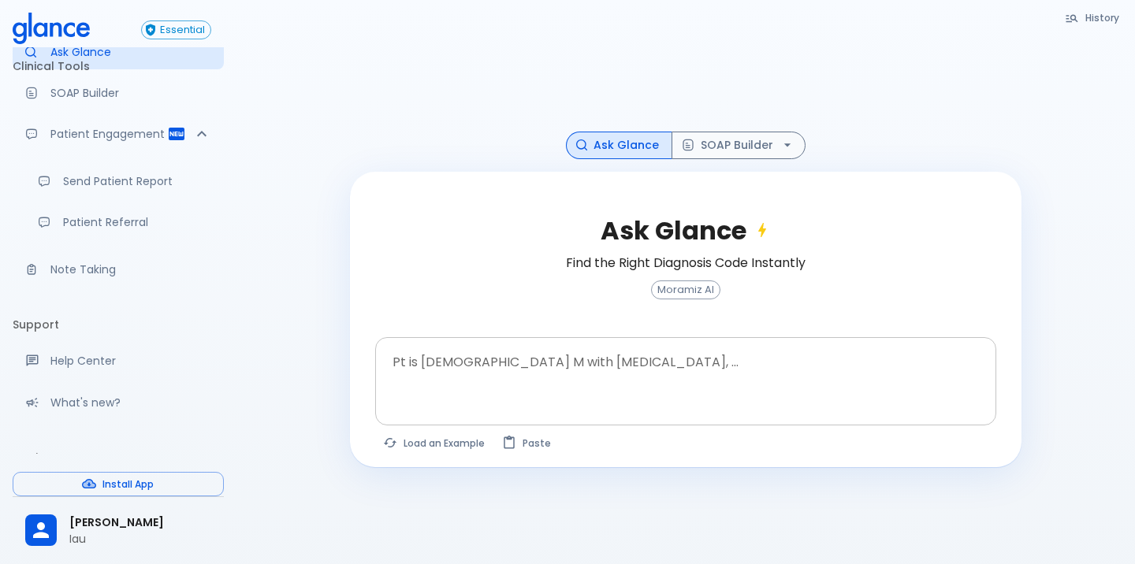
click at [506, 394] on div at bounding box center [687, 408] width 615 height 28
click at [735, 135] on button "SOAP Builder" at bounding box center [738, 146] width 134 height 28
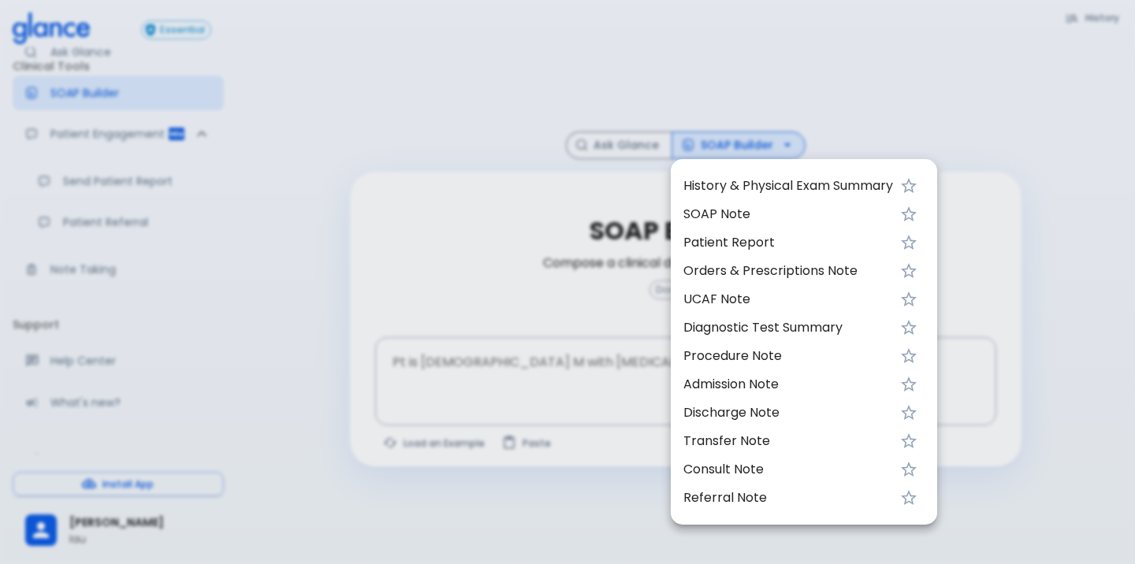
click at [749, 412] on span "Discharge Note" at bounding box center [788, 412] width 210 height 19
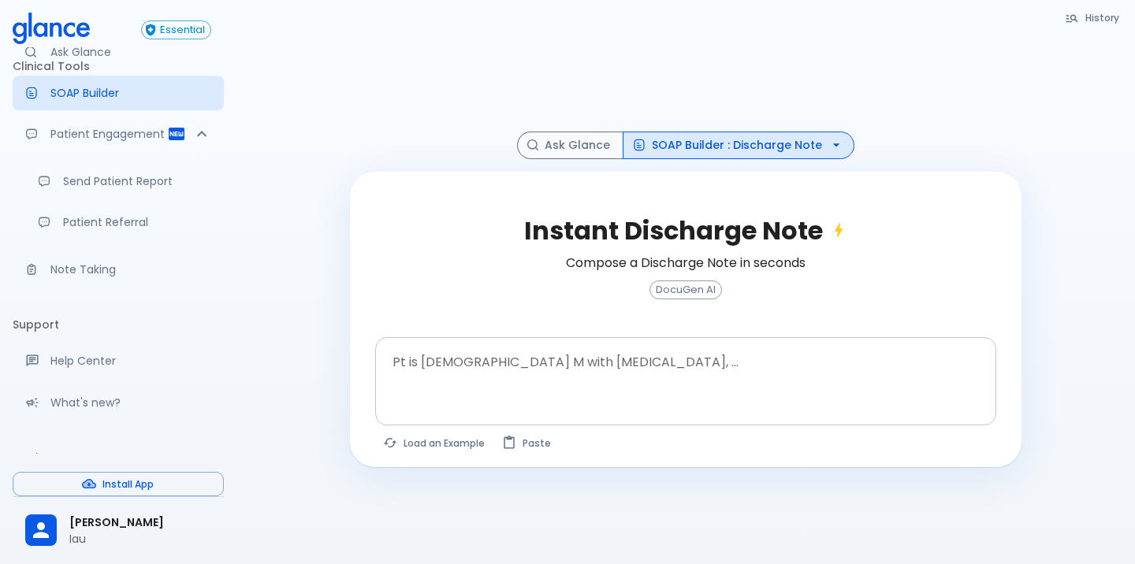
click at [596, 396] on div at bounding box center [687, 408] width 615 height 28
click at [527, 391] on textarea "Pt is [DEMOGRAPHIC_DATA] M with [MEDICAL_DATA], ..." at bounding box center [685, 369] width 599 height 50
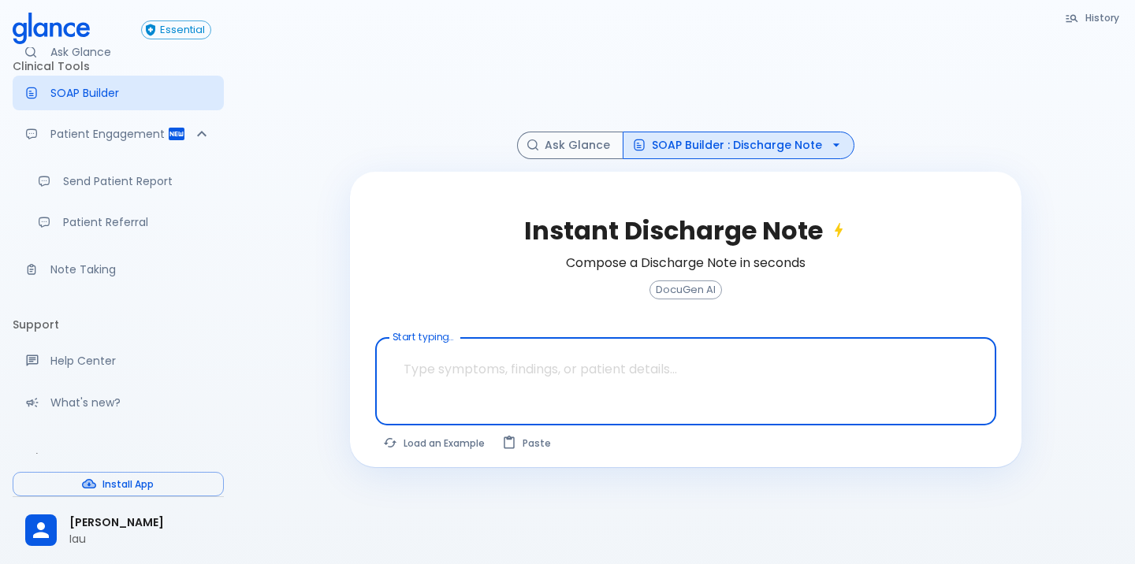
click at [527, 391] on textarea "Start typing..." at bounding box center [685, 369] width 599 height 50
paste textarea "Subjective: [DEMOGRAPHIC_DATA] [DEMOGRAPHIC_DATA] with a history of [MEDICAL_DA…"
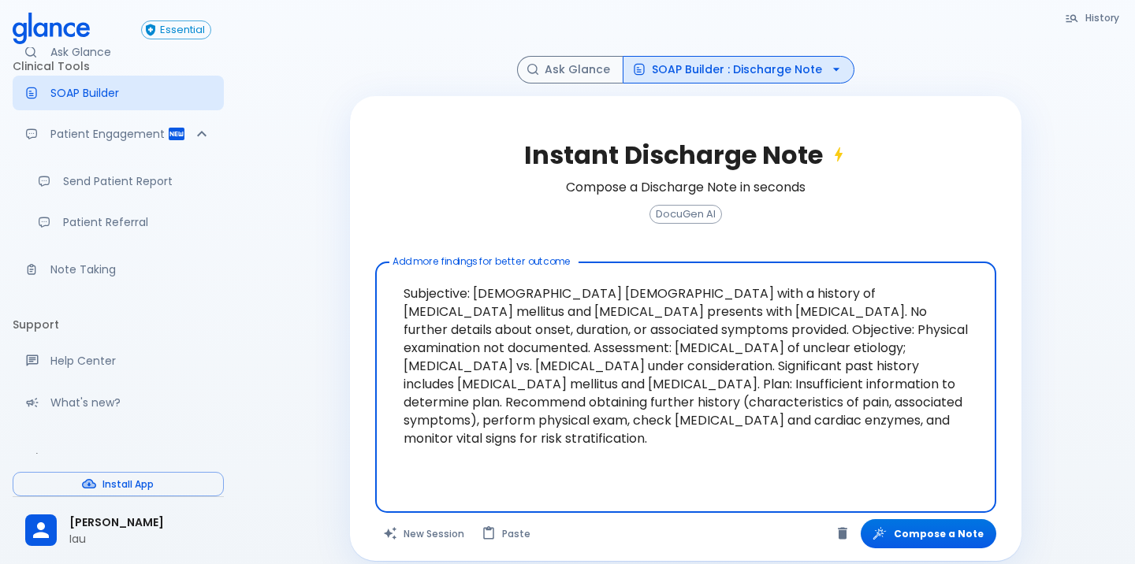
scroll to position [91, 0]
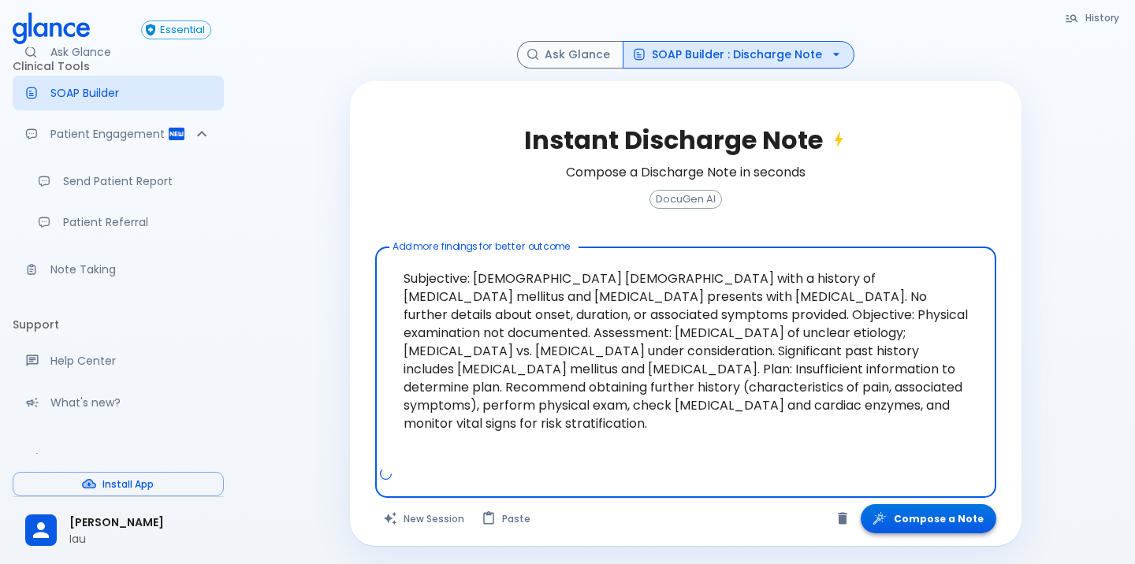
type textarea "Subjective: [DEMOGRAPHIC_DATA] [DEMOGRAPHIC_DATA] with a history of [MEDICAL_DA…"
click at [934, 524] on button "Compose a Note" at bounding box center [928, 518] width 136 height 29
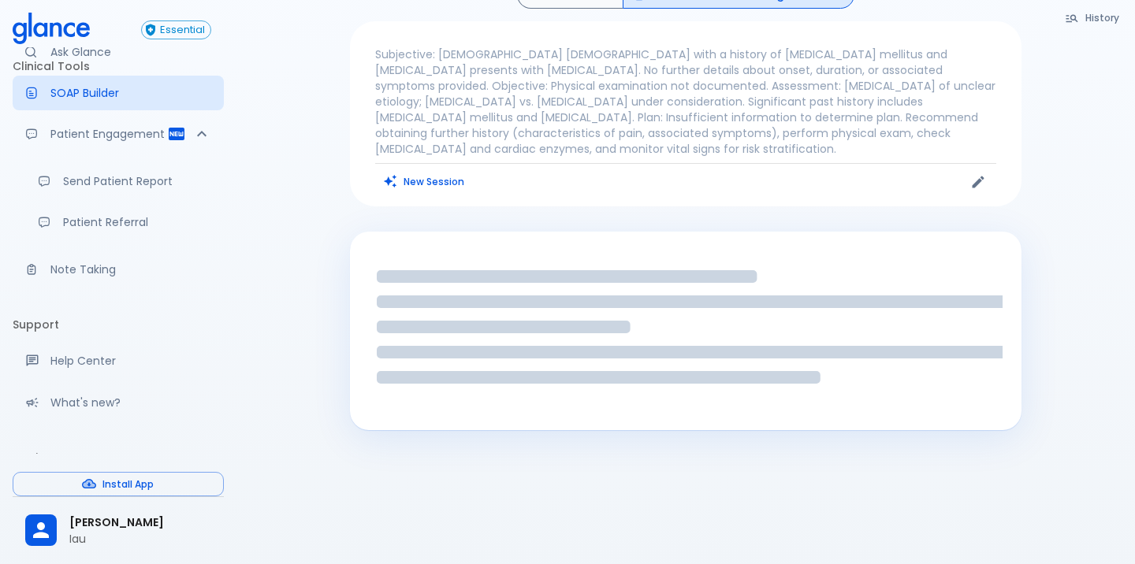
scroll to position [58, 0]
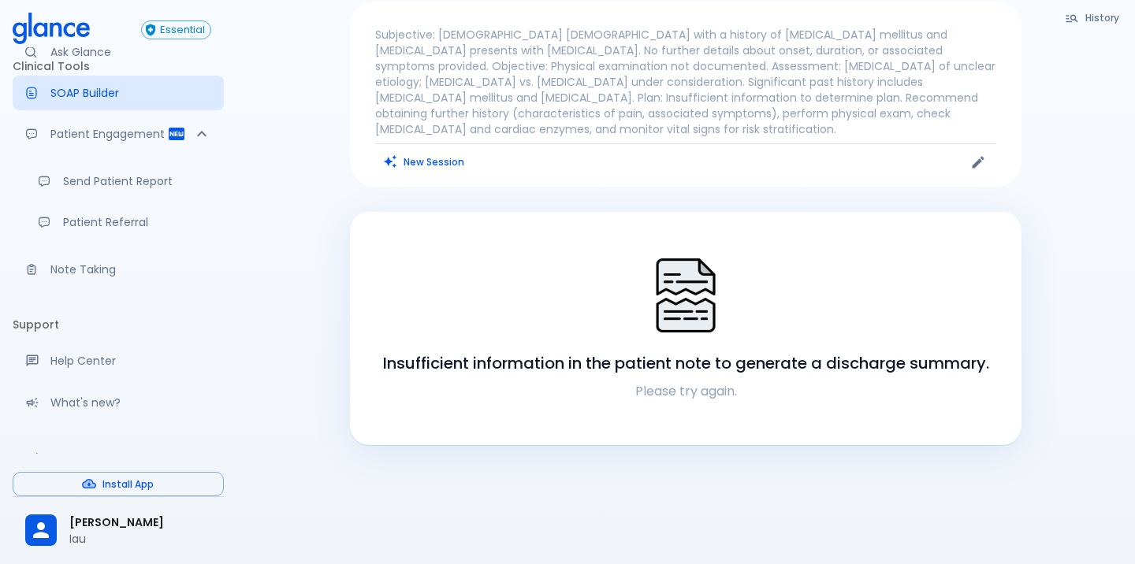
click at [680, 382] on p "Please try again." at bounding box center [685, 391] width 633 height 19
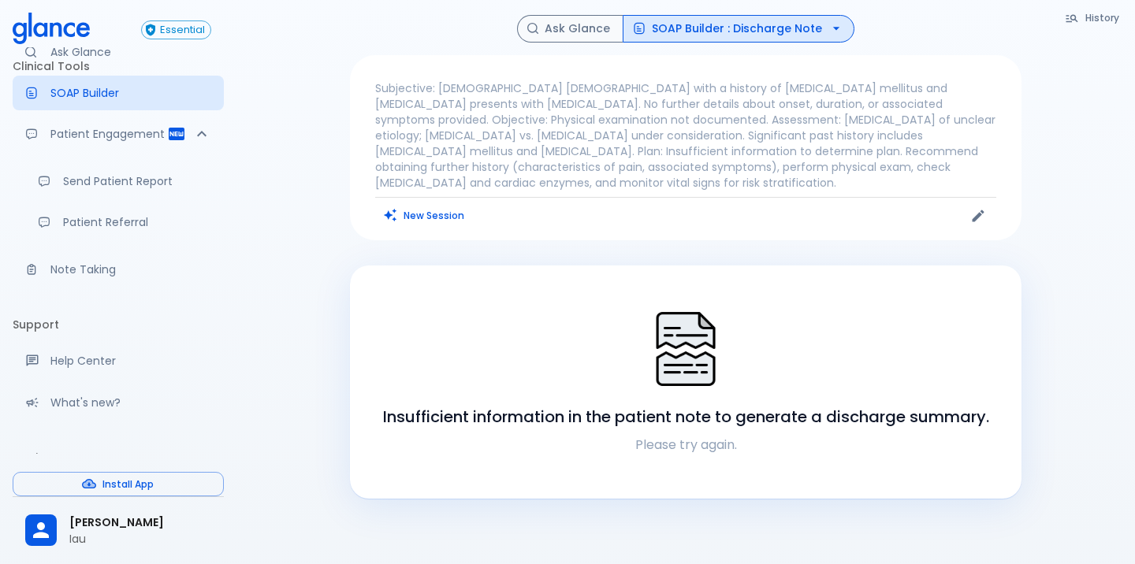
scroll to position [0, 0]
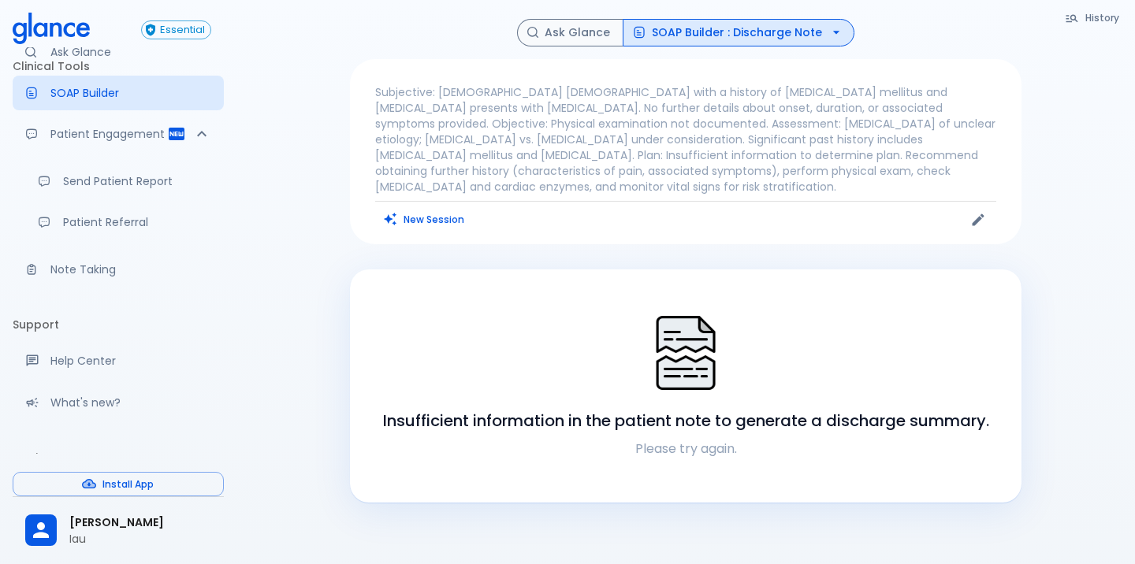
click at [670, 24] on button "SOAP Builder : Discharge Note" at bounding box center [738, 33] width 232 height 28
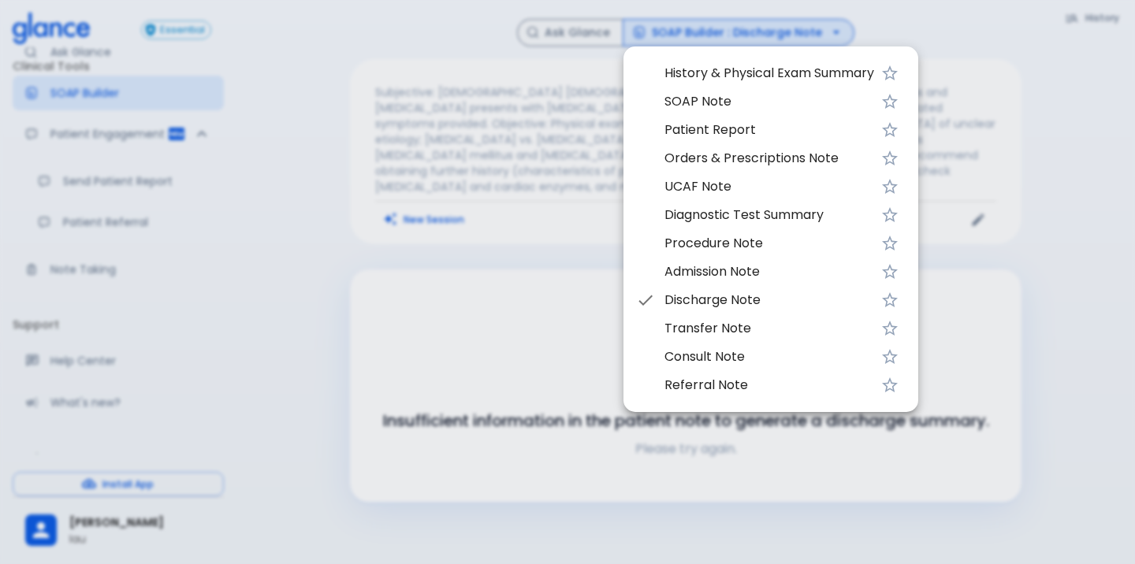
click at [745, 332] on span "Transfer Note" at bounding box center [769, 328] width 210 height 19
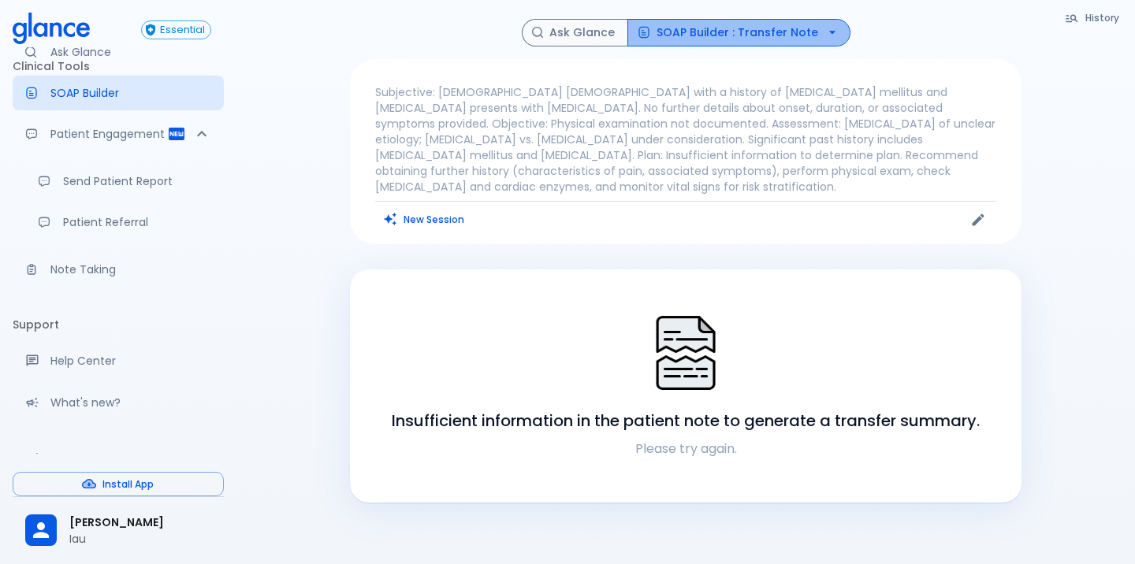
click at [767, 39] on button "SOAP Builder : Transfer Note" at bounding box center [738, 33] width 223 height 28
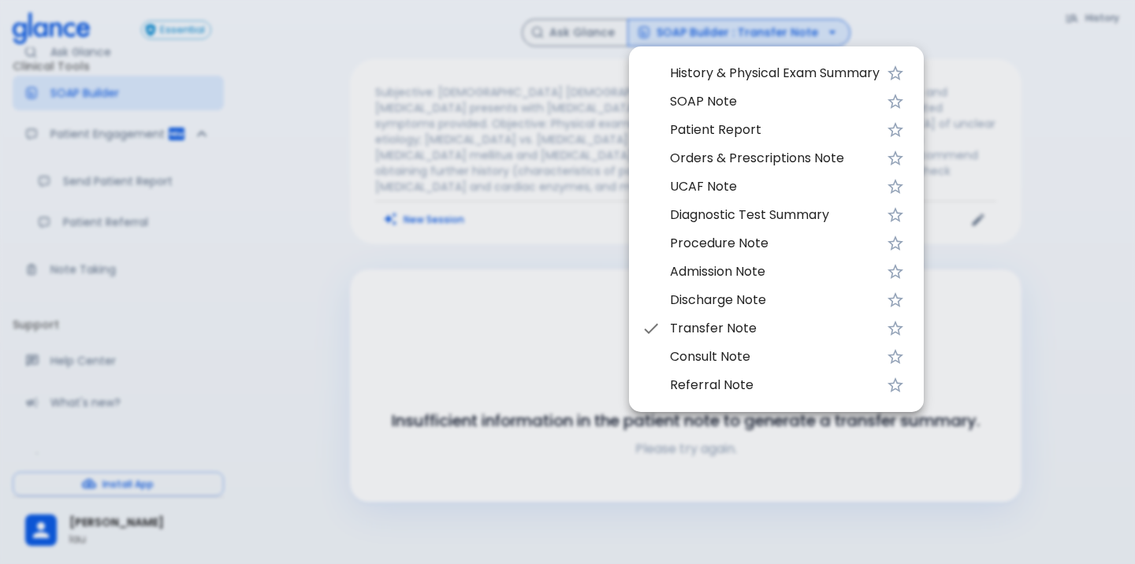
click at [745, 254] on li "Procedure Note" at bounding box center [776, 243] width 295 height 28
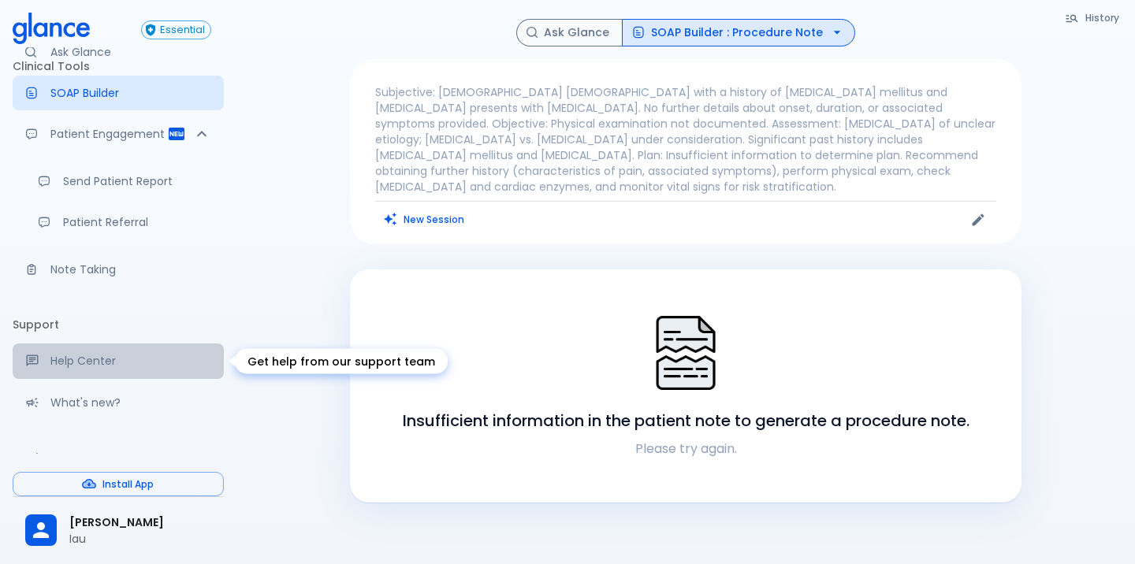
click at [106, 372] on link "Help Center" at bounding box center [118, 361] width 211 height 35
